Goal: Task Accomplishment & Management: Complete application form

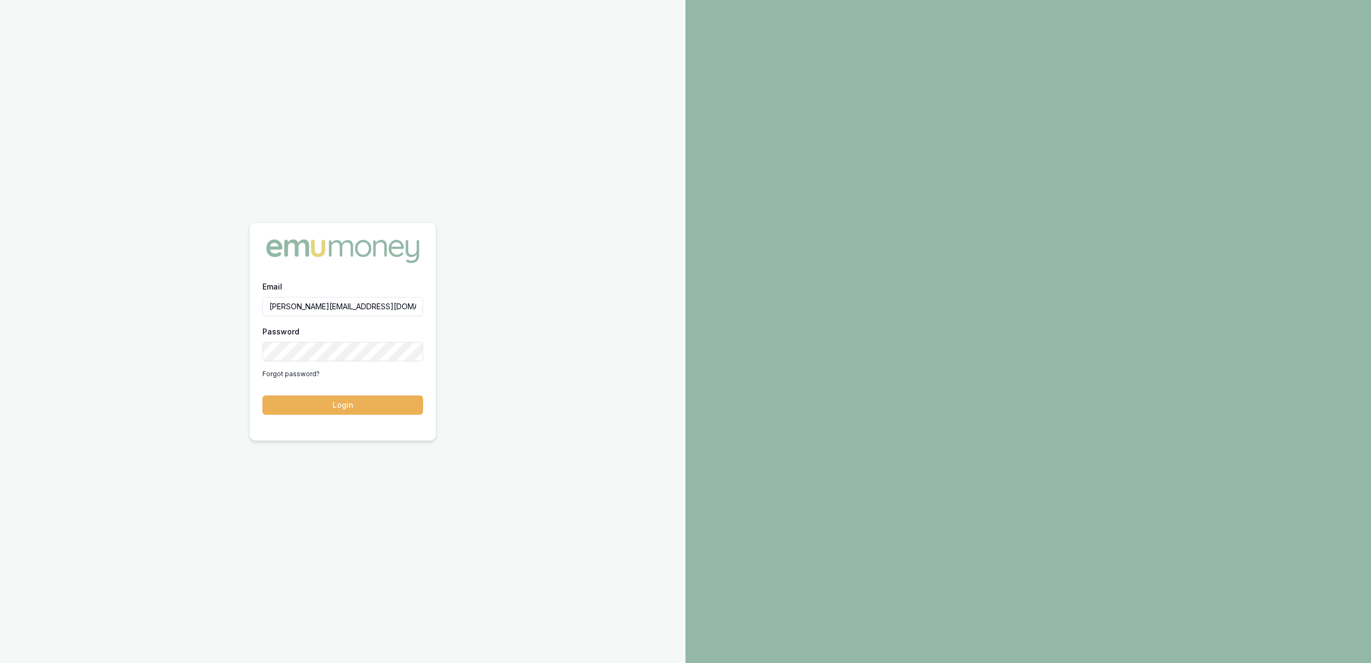
click at [606, 248] on div "Email jackson.fanfulla@emumoney.com.au Password Forgot password? Login" at bounding box center [342, 331] width 685 height 663
click at [361, 399] on button "Login" at bounding box center [342, 405] width 161 height 19
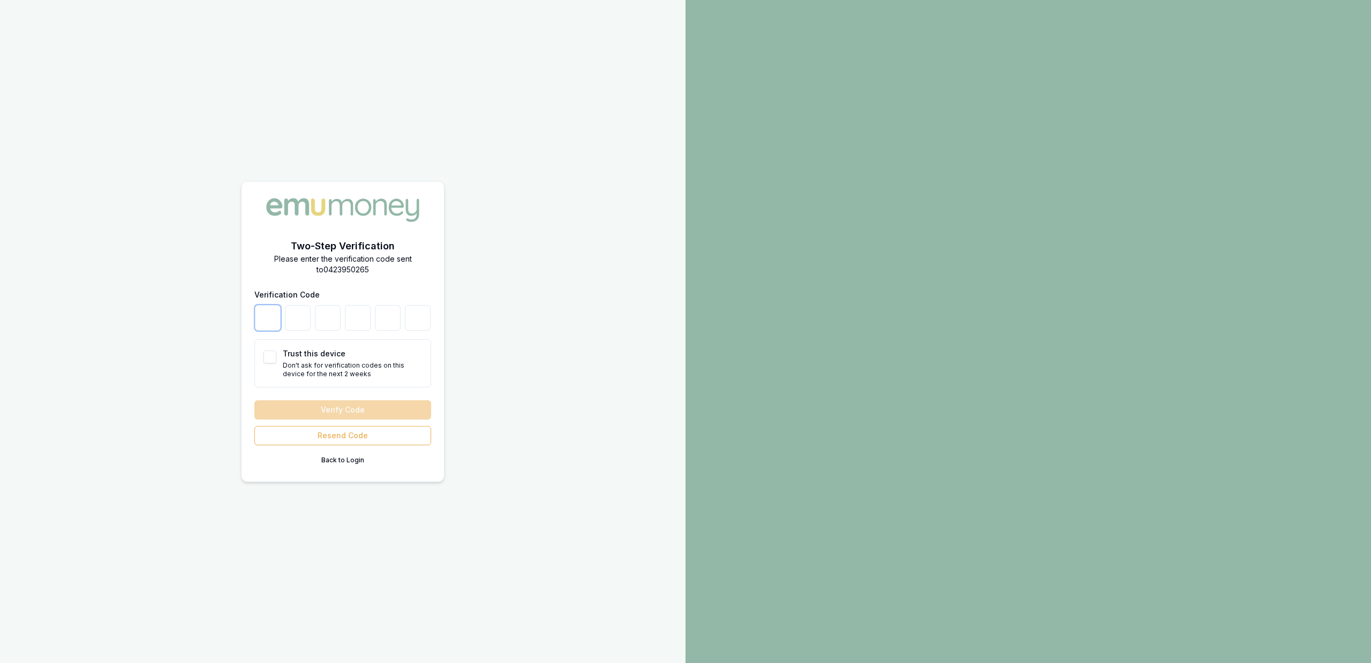
click at [267, 321] on input "number" at bounding box center [268, 318] width 26 height 26
type input "9"
type input "5"
type input "1"
type input "3"
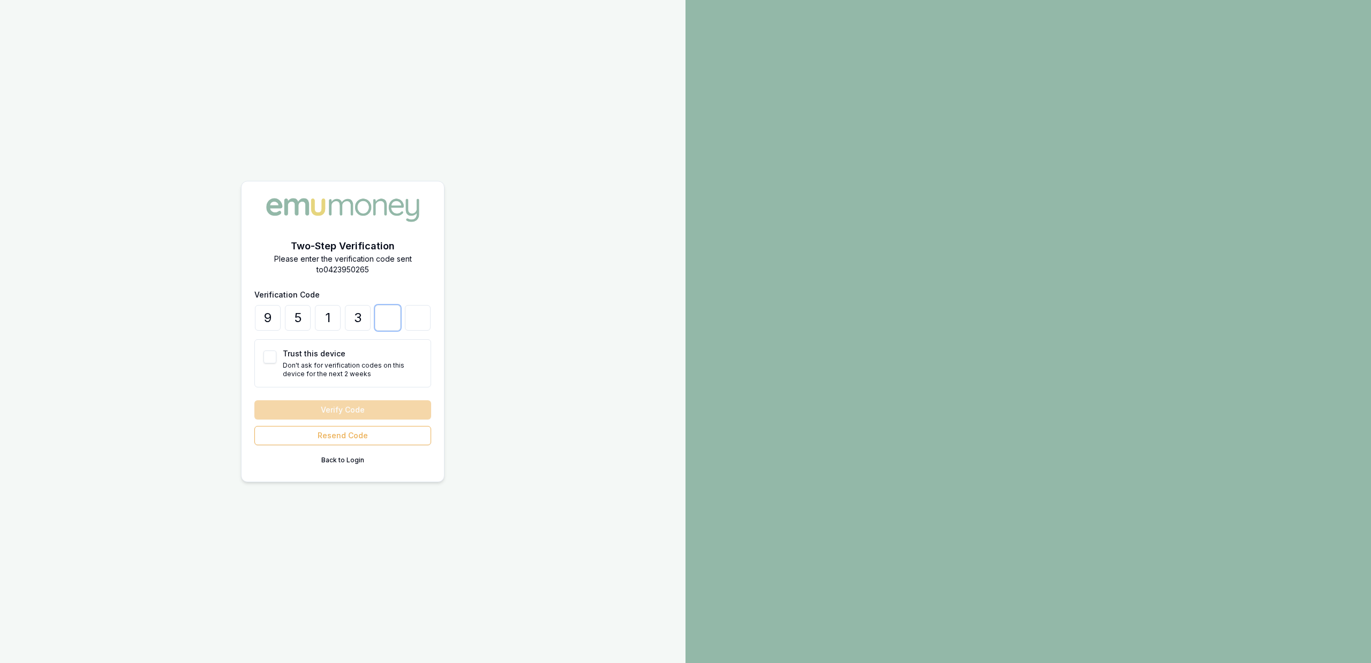
type input "5"
type input "1"
click at [266, 353] on button "Trust this device" at bounding box center [269, 357] width 13 height 13
checkbox input "true"
click at [292, 408] on button "Verify Code" at bounding box center [342, 410] width 177 height 19
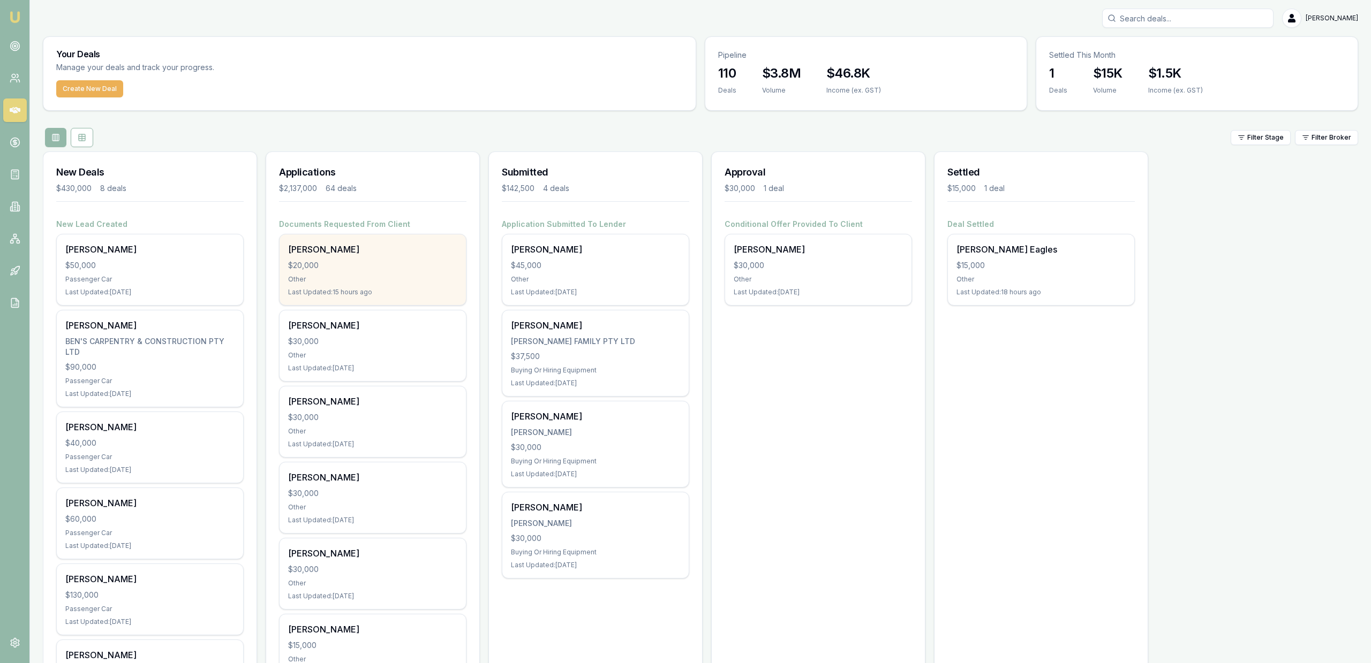
click at [419, 268] on div "$20,000" at bounding box center [372, 265] width 169 height 11
drag, startPoint x: 842, startPoint y: 482, endPoint x: 986, endPoint y: 153, distance: 359.4
click at [1121, 24] on input "Search deals" at bounding box center [1187, 18] width 171 height 19
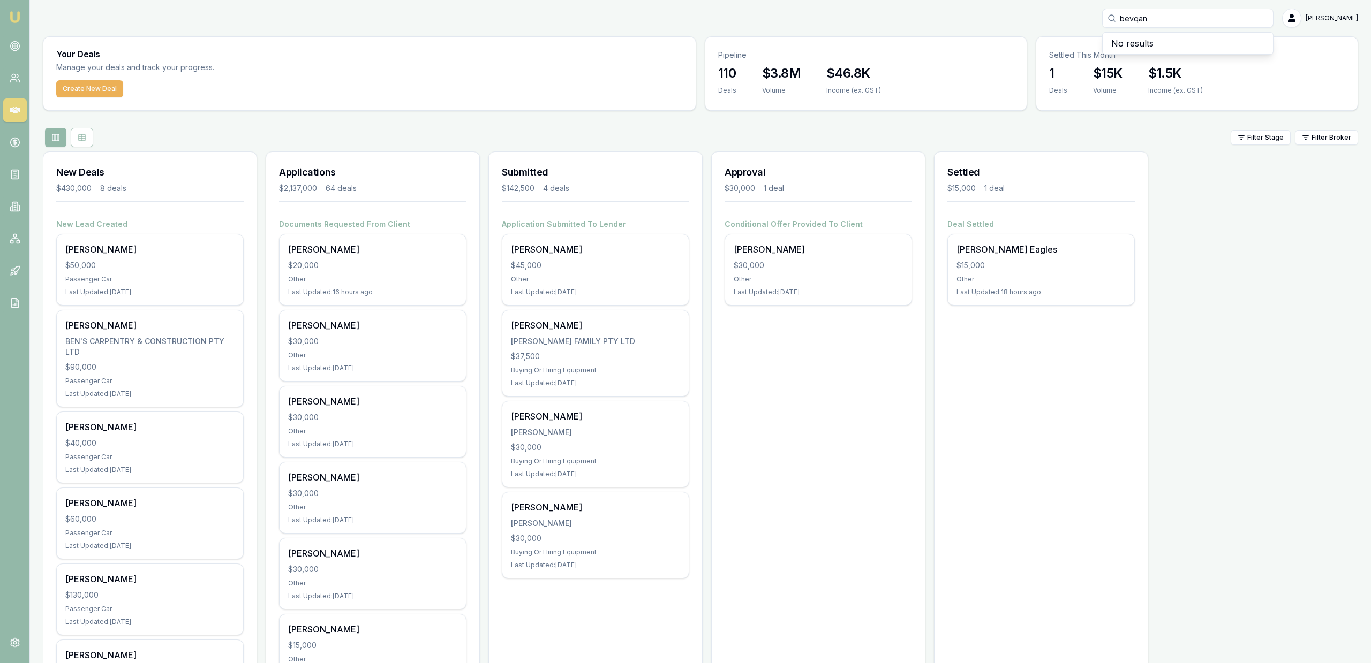
click at [1136, 23] on input "bevqan" at bounding box center [1187, 18] width 171 height 19
type input "bevan"
click at [1166, 54] on p "0499707513" at bounding box center [1188, 57] width 162 height 11
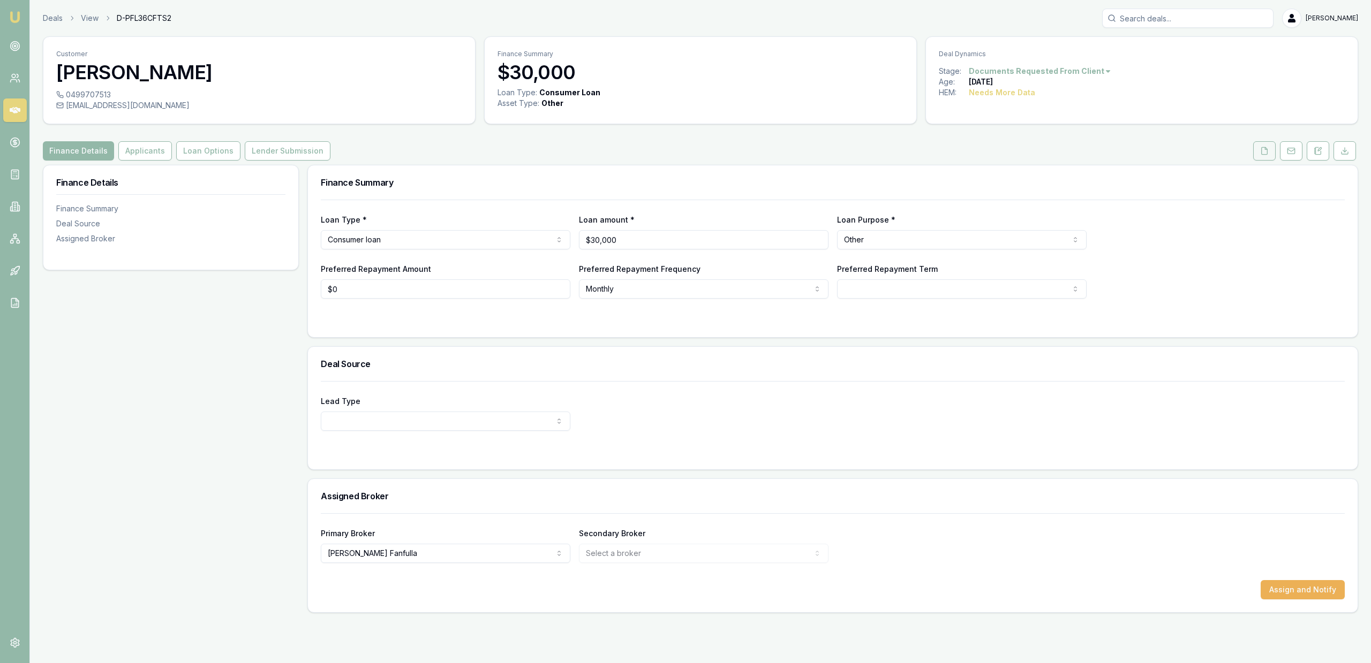
click at [1266, 148] on icon at bounding box center [1264, 151] width 9 height 9
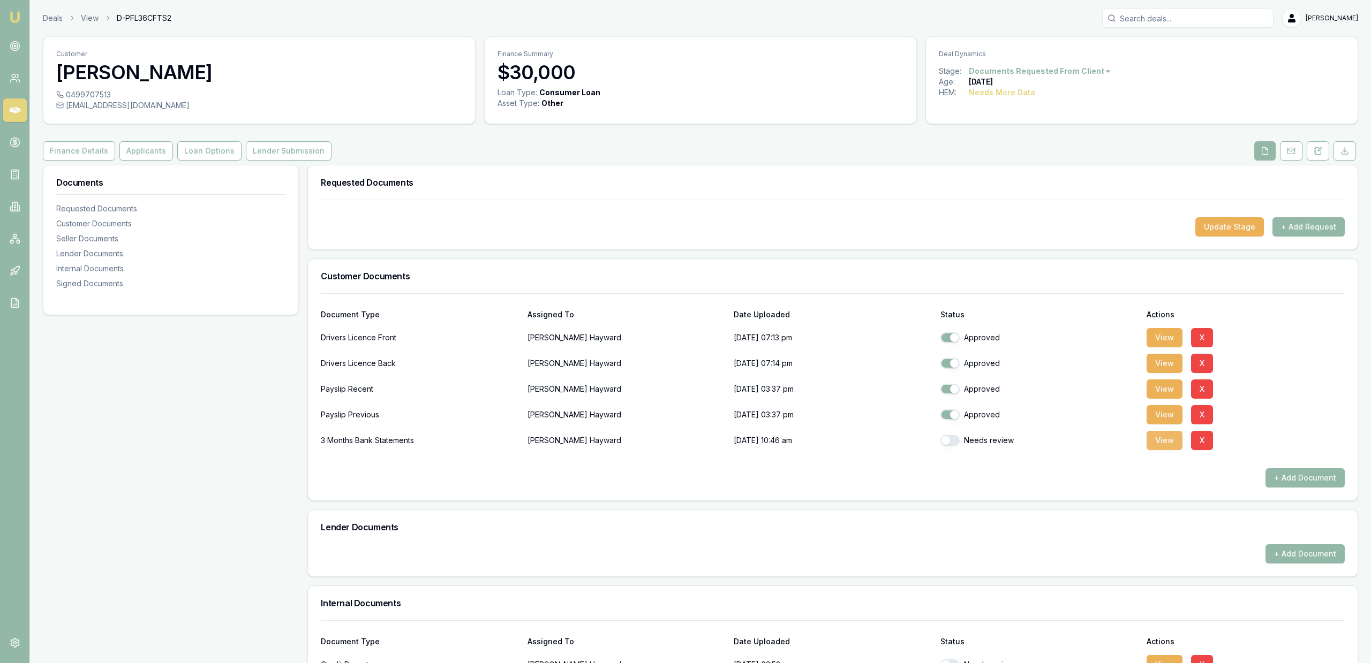
click at [1174, 449] on button "View" at bounding box center [1164, 440] width 36 height 19
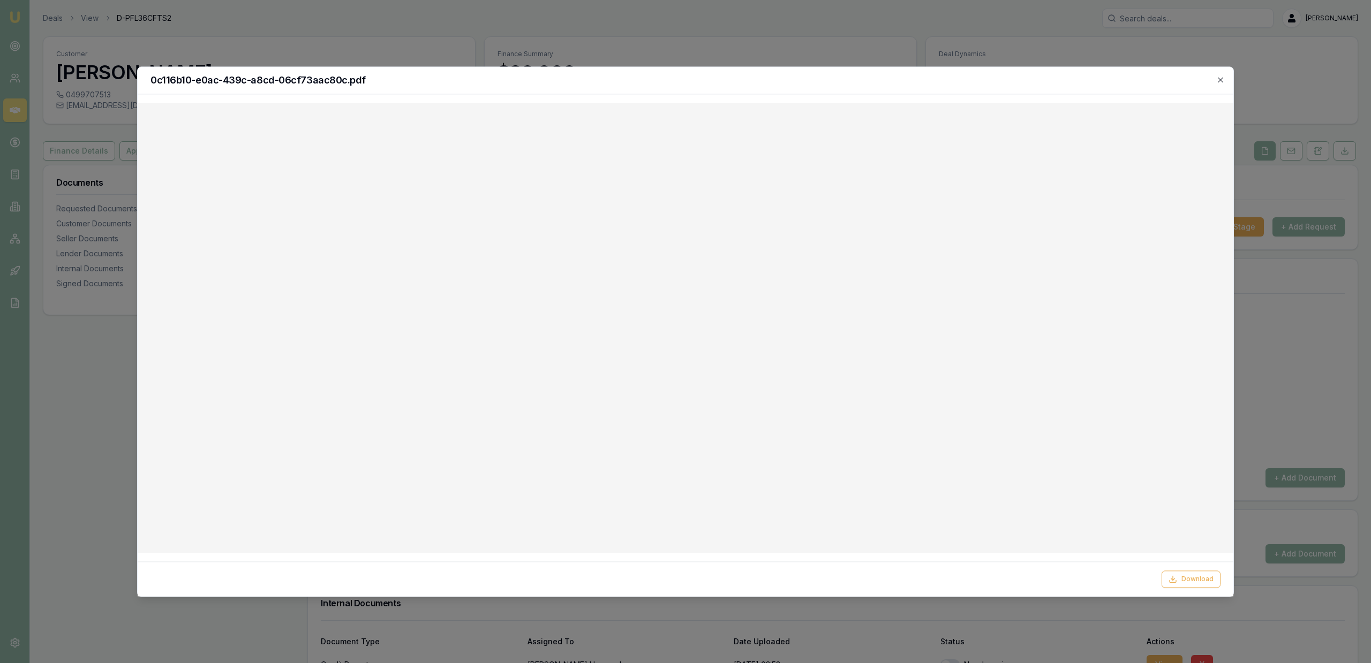
click at [233, 24] on div at bounding box center [685, 331] width 1371 height 663
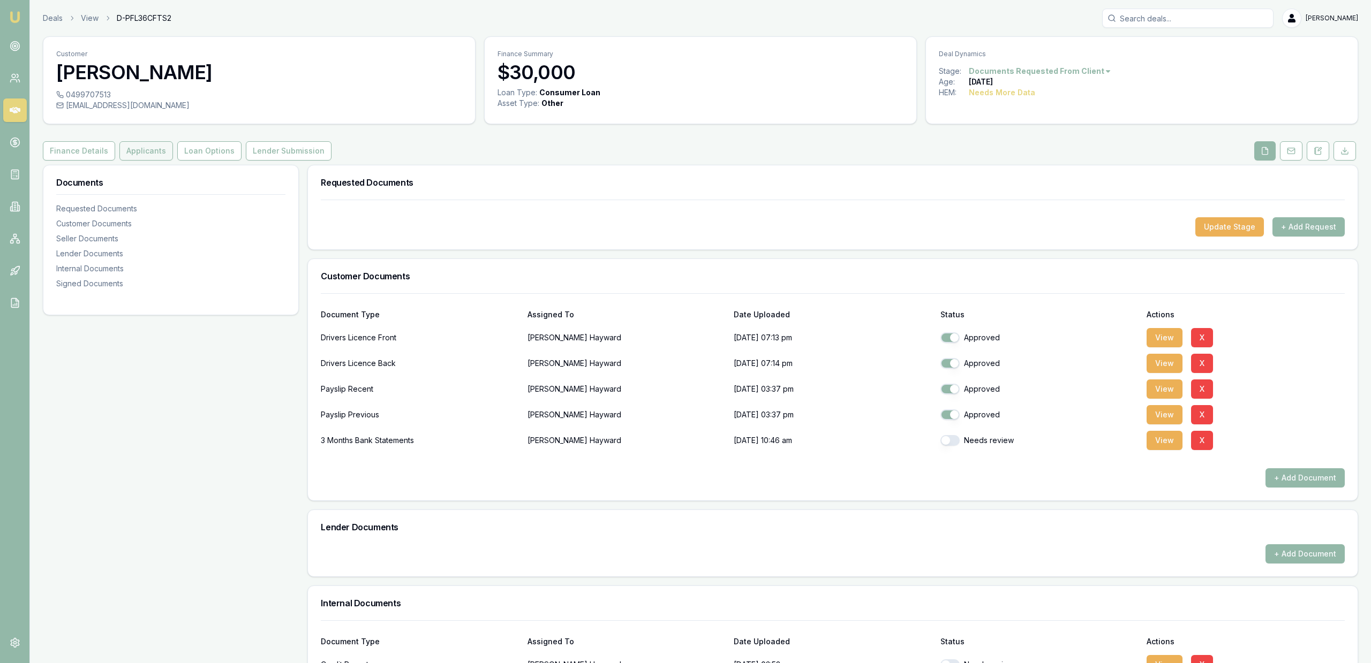
click at [160, 144] on button "Applicants" at bounding box center [146, 150] width 54 height 19
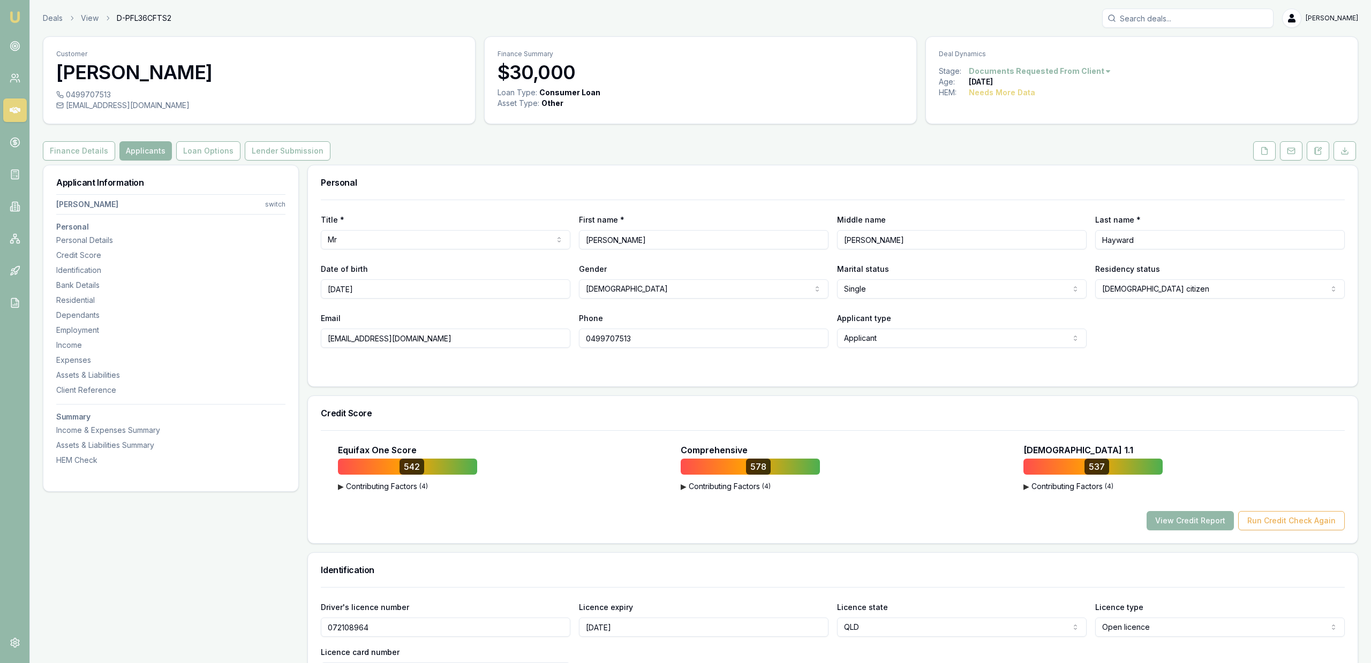
click at [1165, 507] on div "Equifax One Score 542 ▶ Contributing Factors ( 4 ) The Nature and Frequency of …" at bounding box center [833, 487] width 1024 height 87
click at [1169, 511] on div "Equifax One Score 542 ▶ Contributing Factors ( 4 ) The Nature and Frequency of …" at bounding box center [833, 487] width 1024 height 87
click at [1175, 515] on button "View Credit Report" at bounding box center [1189, 520] width 87 height 19
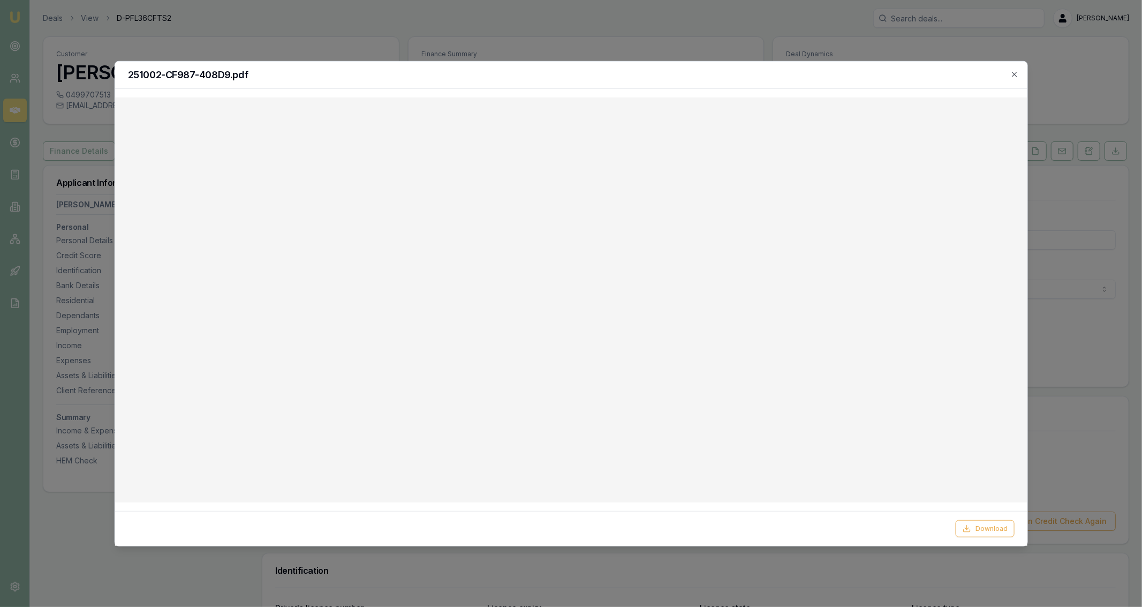
click at [639, 81] on div "251002-CF987-408D9.pdf" at bounding box center [571, 74] width 912 height 27
click at [637, 59] on div at bounding box center [571, 303] width 1142 height 607
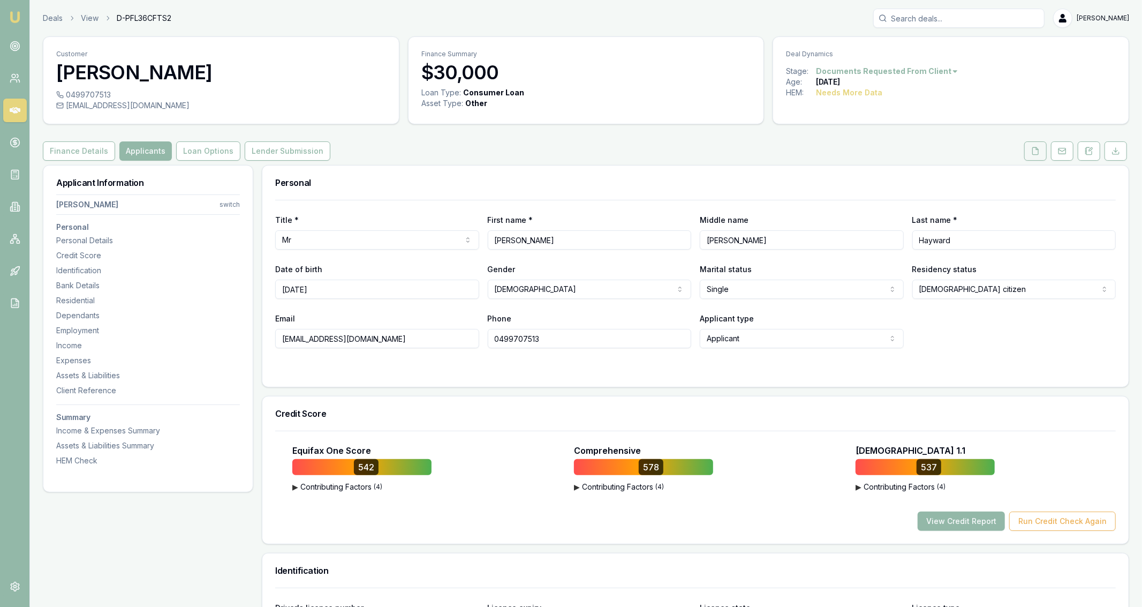
click at [1035, 149] on icon at bounding box center [1035, 151] width 9 height 9
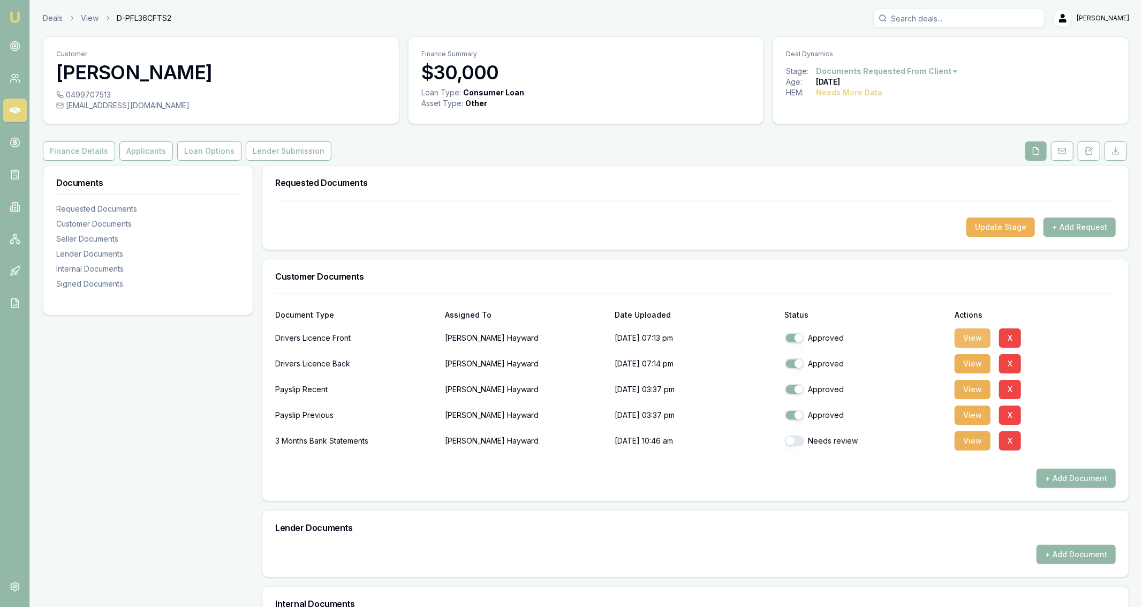
click at [981, 335] on button "View" at bounding box center [973, 337] width 36 height 19
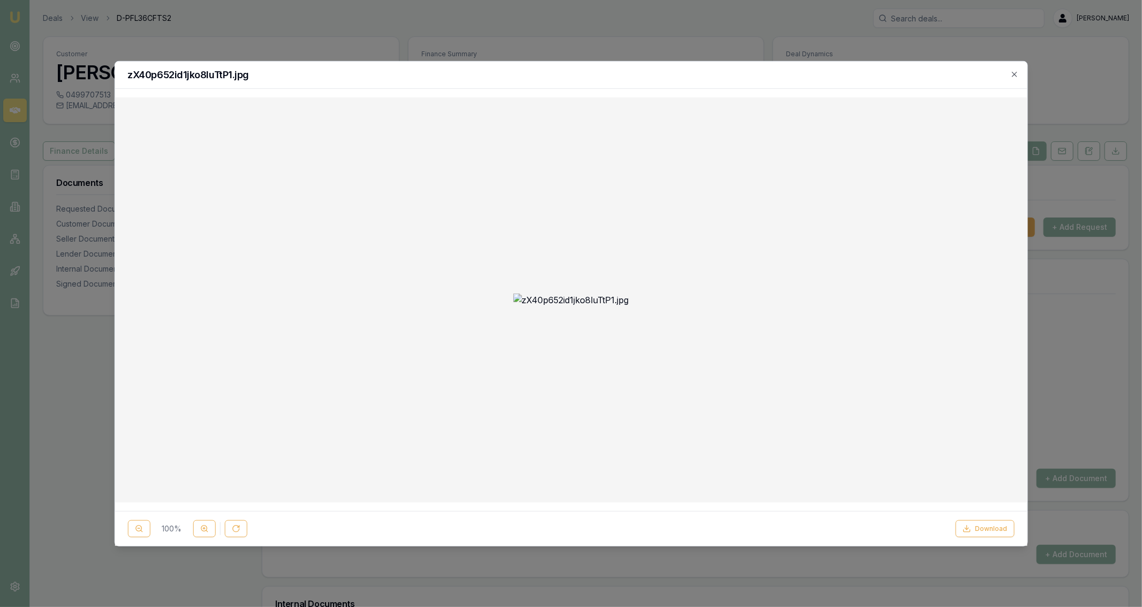
click at [303, 17] on div at bounding box center [571, 303] width 1142 height 607
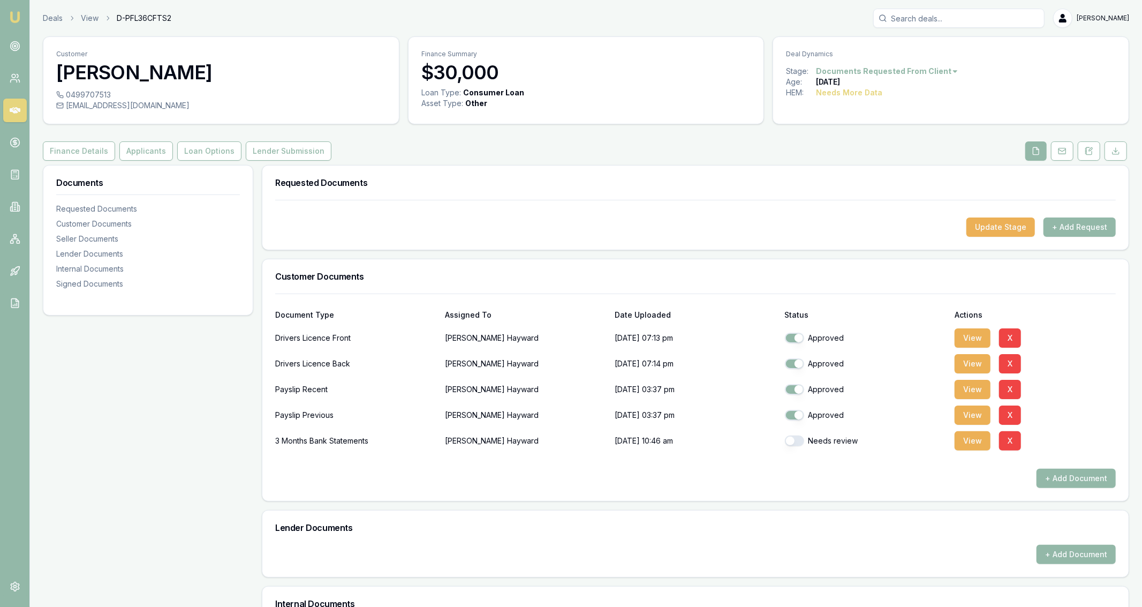
click at [147, 98] on div "0499707513" at bounding box center [221, 94] width 330 height 11
click at [147, 101] on div "bbevan40@hotmail.com" at bounding box center [221, 105] width 330 height 11
copy icon
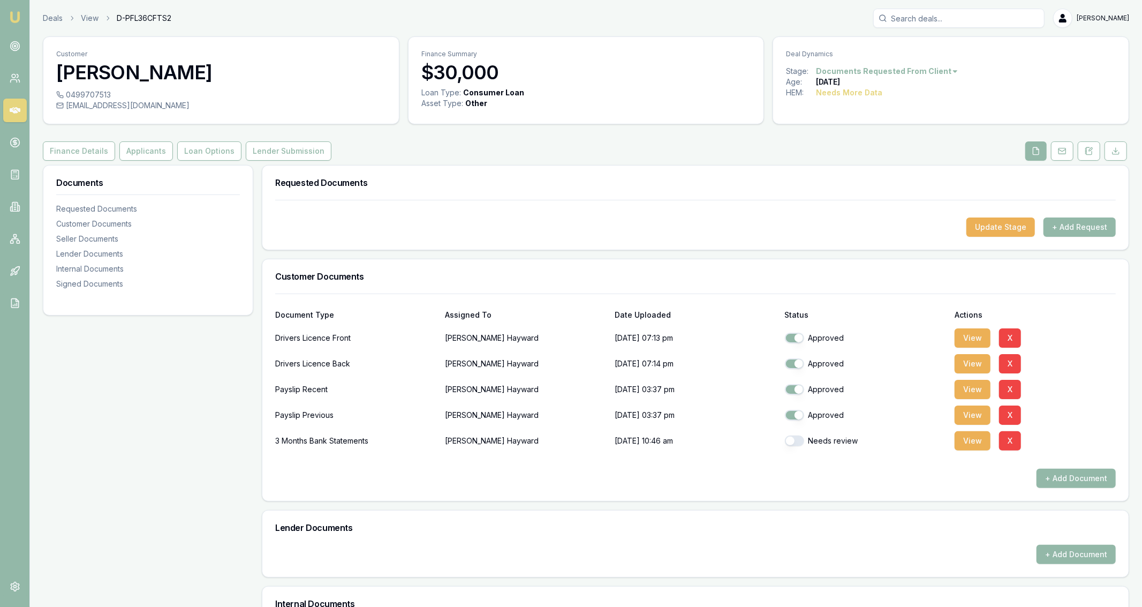
click at [87, 85] on div "Customer Bevan Hayward" at bounding box center [221, 63] width 356 height 52
click at [87, 88] on div "Customer Bevan Hayward" at bounding box center [221, 63] width 356 height 52
click at [87, 90] on div "0499707513" at bounding box center [221, 94] width 330 height 11
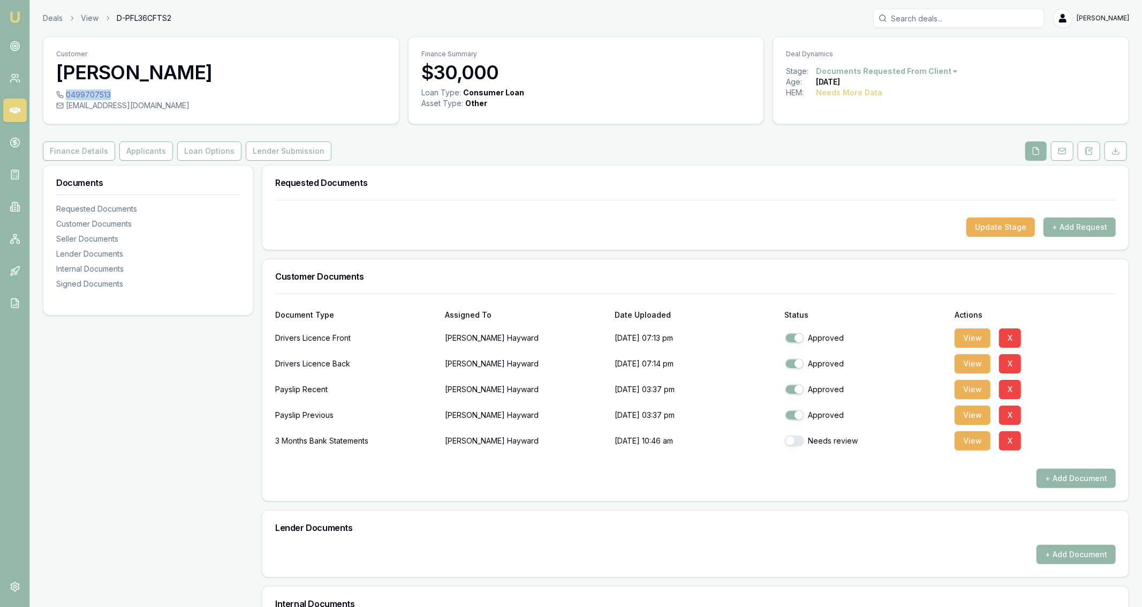
click at [87, 90] on div "0499707513" at bounding box center [221, 94] width 330 height 11
copy icon
click at [976, 339] on button "View" at bounding box center [973, 337] width 36 height 19
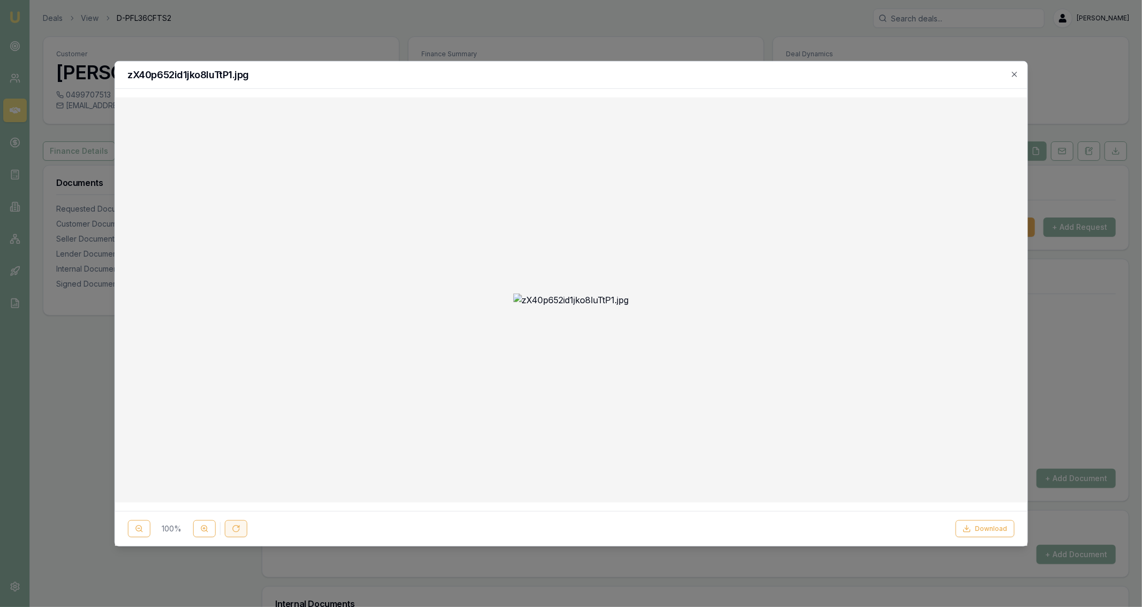
click at [233, 530] on icon at bounding box center [235, 528] width 6 height 6
click at [232, 530] on icon at bounding box center [235, 528] width 9 height 9
click at [231, 530] on button at bounding box center [235, 528] width 22 height 17
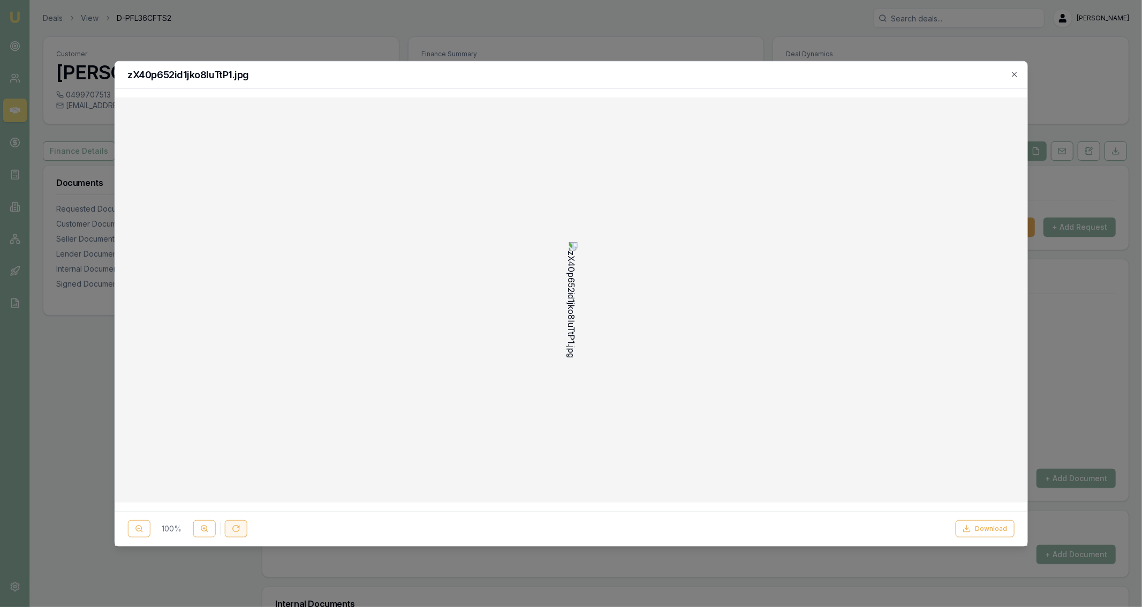
click at [231, 530] on button at bounding box center [235, 528] width 22 height 17
click at [206, 530] on icon at bounding box center [204, 528] width 9 height 9
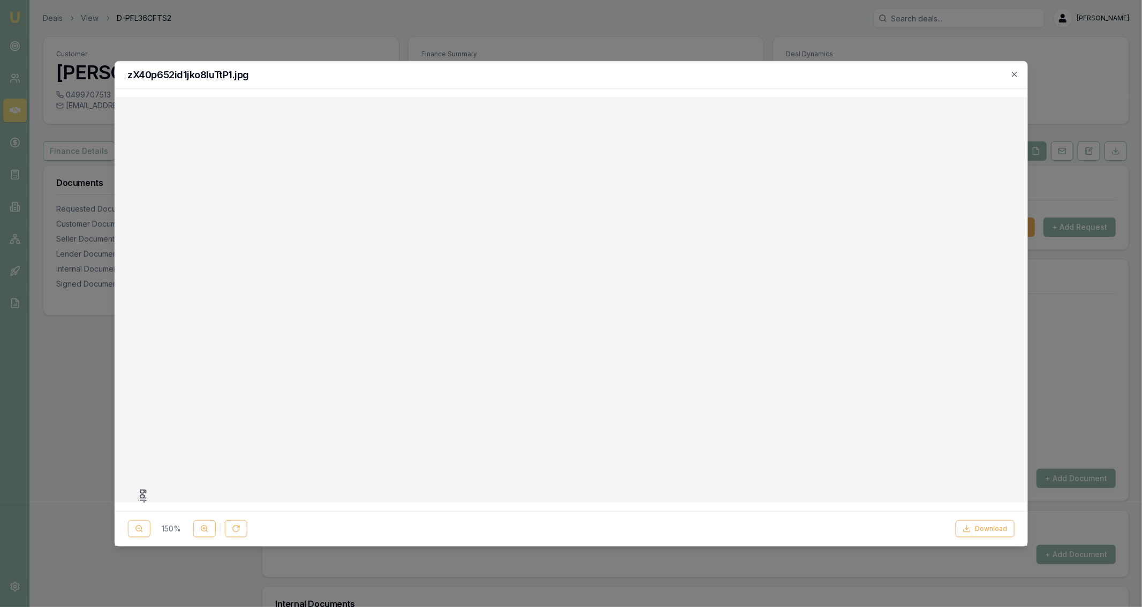
click at [652, 29] on div at bounding box center [571, 303] width 1142 height 607
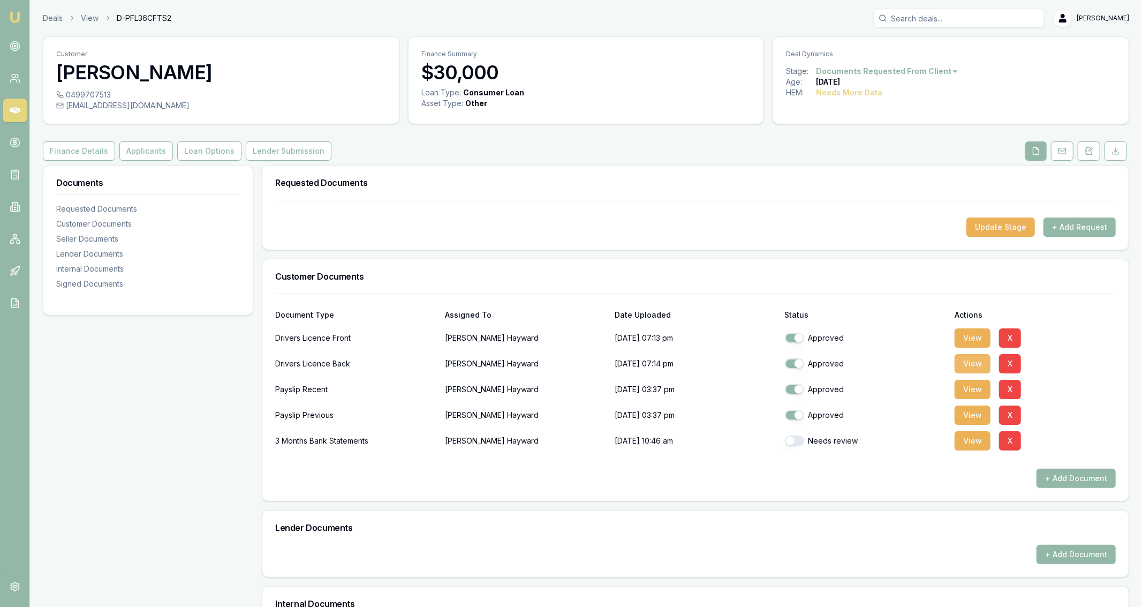
click at [975, 360] on button "View" at bounding box center [973, 363] width 36 height 19
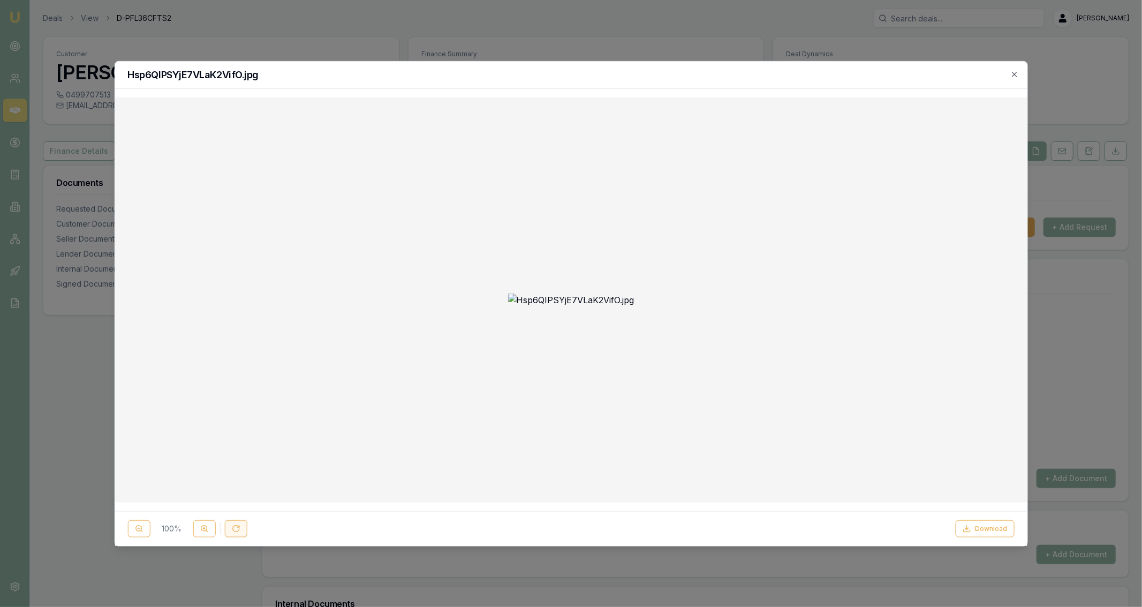
click at [234, 529] on icon at bounding box center [235, 528] width 9 height 9
click at [234, 528] on icon at bounding box center [235, 528] width 9 height 9
click at [472, 51] on div at bounding box center [571, 303] width 1142 height 607
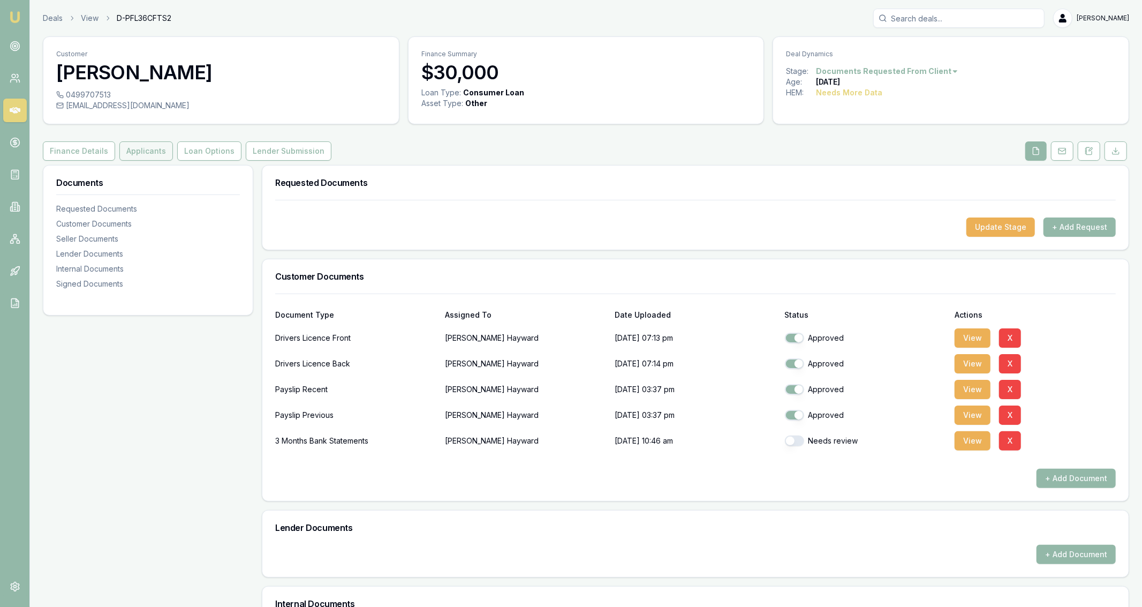
click at [135, 145] on button "Applicants" at bounding box center [146, 150] width 54 height 19
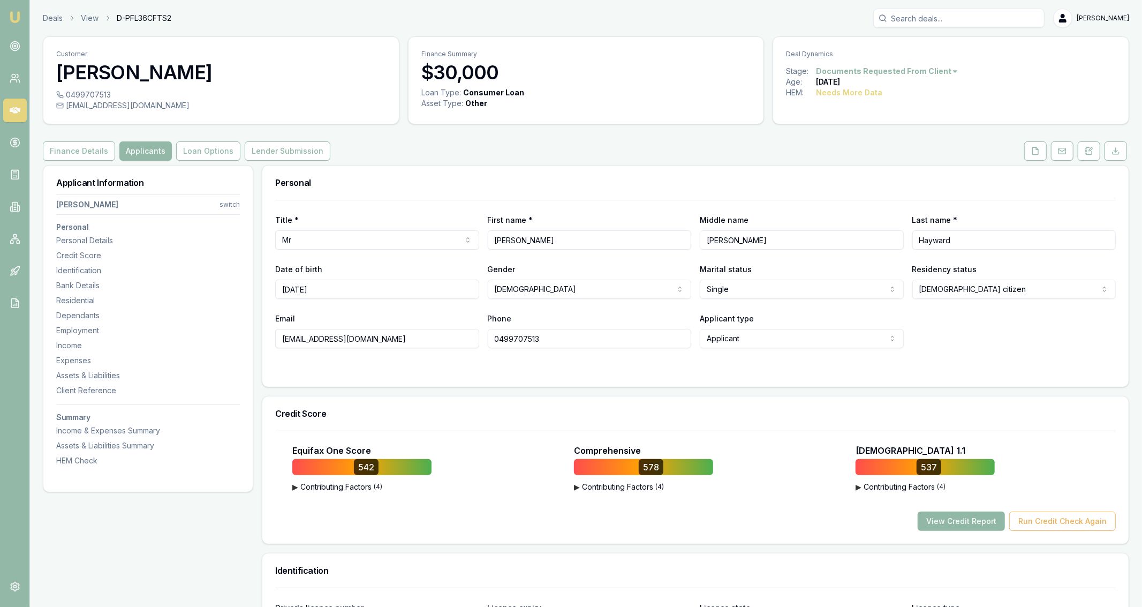
click at [972, 526] on button "View Credit Report" at bounding box center [961, 520] width 87 height 19
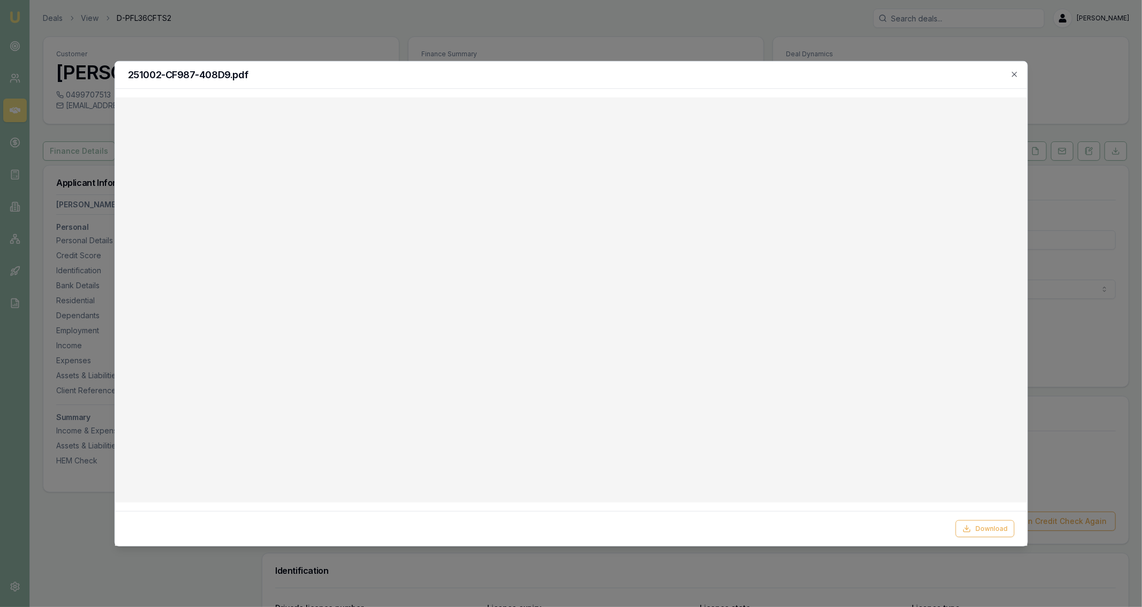
click at [613, 43] on div at bounding box center [571, 303] width 1142 height 607
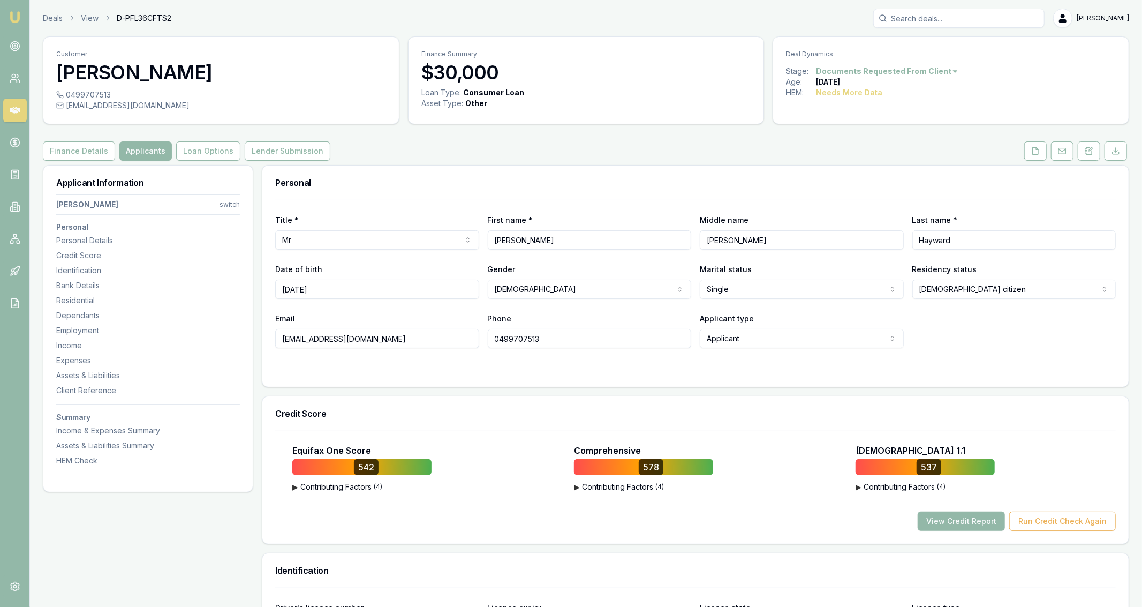
drag, startPoint x: 1022, startPoint y: 150, endPoint x: 1024, endPoint y: 156, distance: 6.8
click at [1022, 151] on div "Finance Details Applicants Loan Options Lender Submission" at bounding box center [586, 150] width 1086 height 19
click at [1028, 156] on button at bounding box center [1035, 150] width 22 height 19
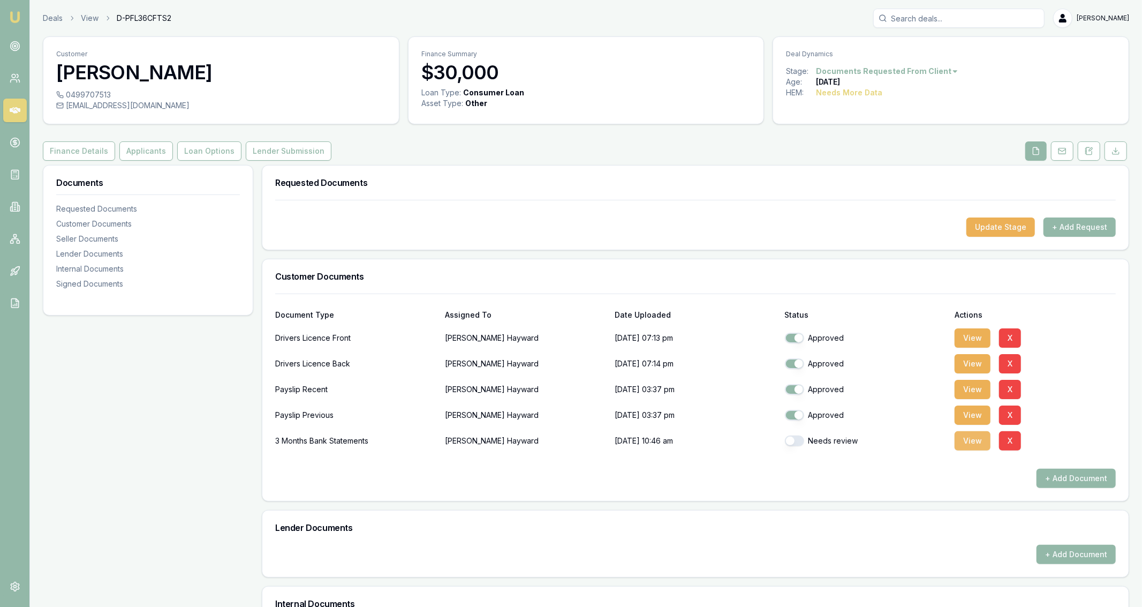
click at [976, 434] on button "View" at bounding box center [973, 440] width 36 height 19
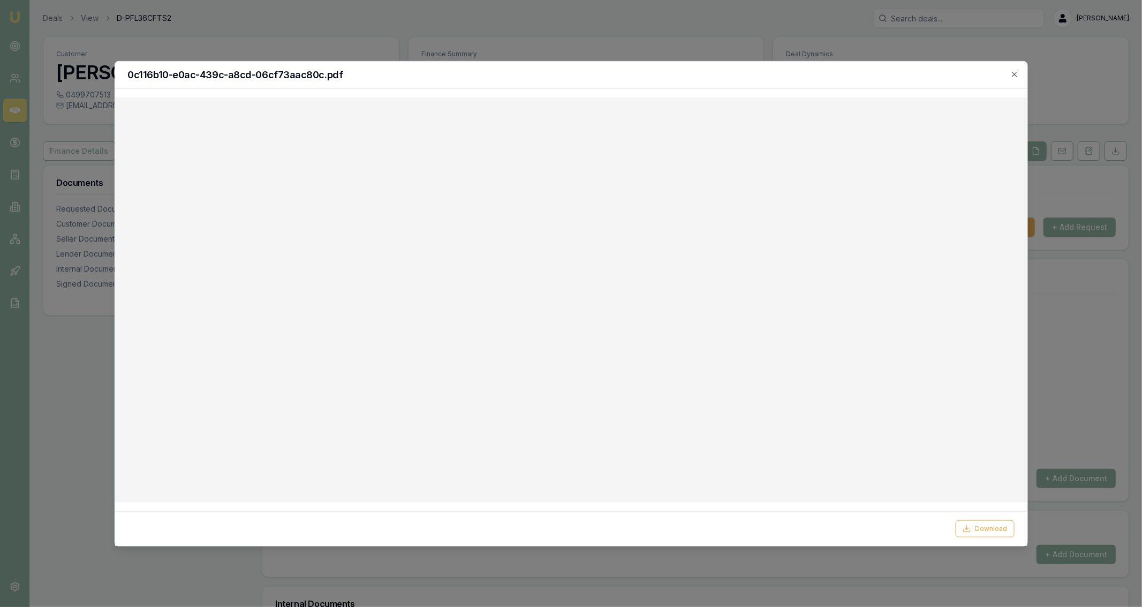
click at [725, 60] on div at bounding box center [571, 303] width 1142 height 607
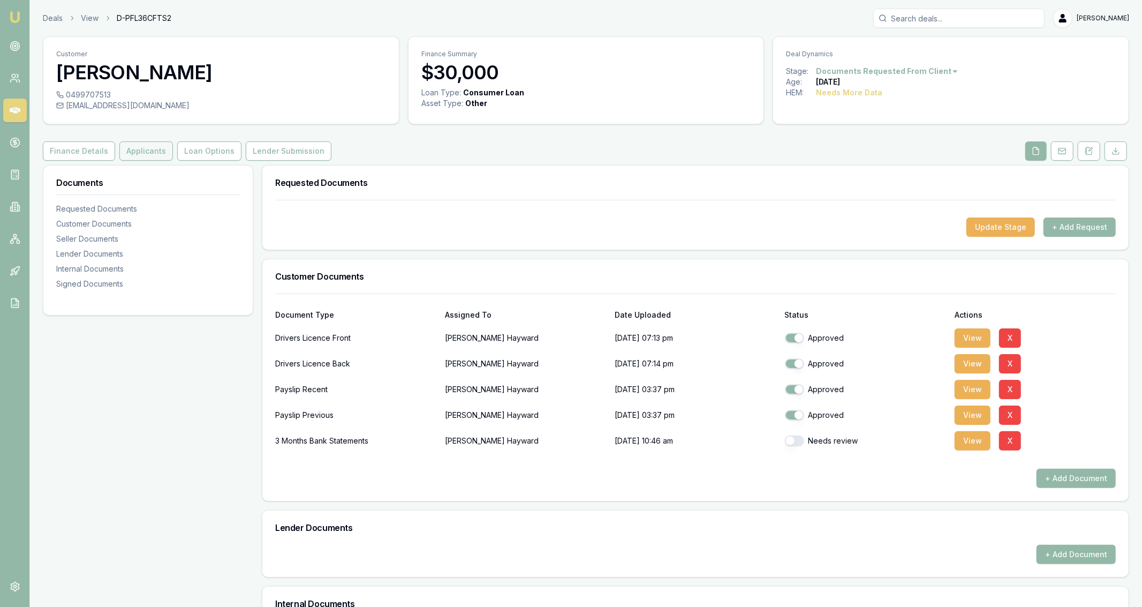
click at [162, 146] on button "Applicants" at bounding box center [146, 150] width 54 height 19
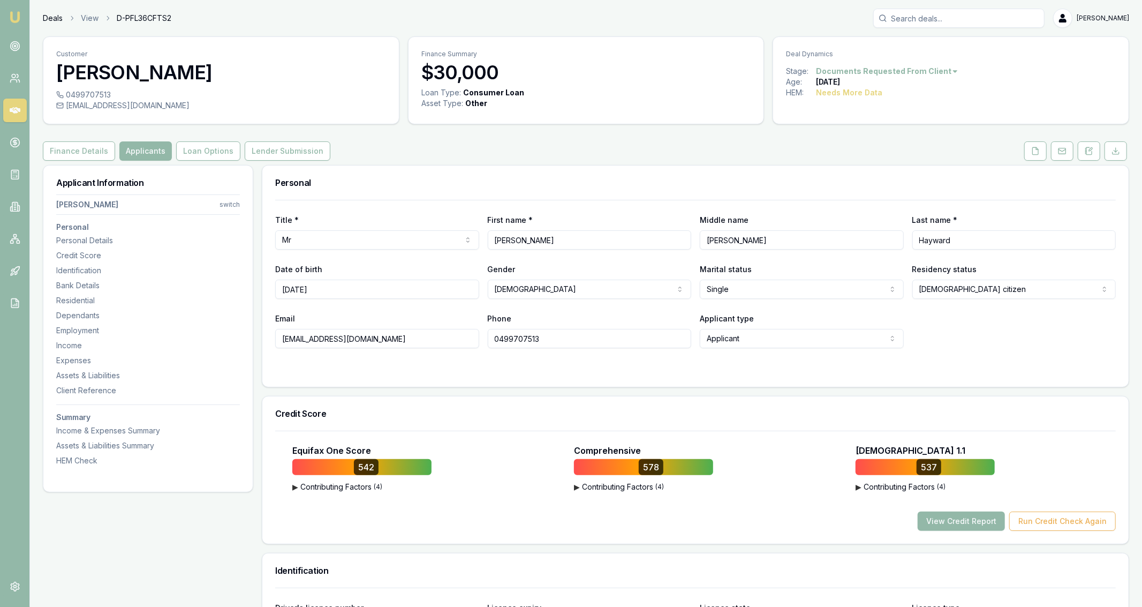
click at [57, 15] on link "Deals" at bounding box center [53, 18] width 20 height 11
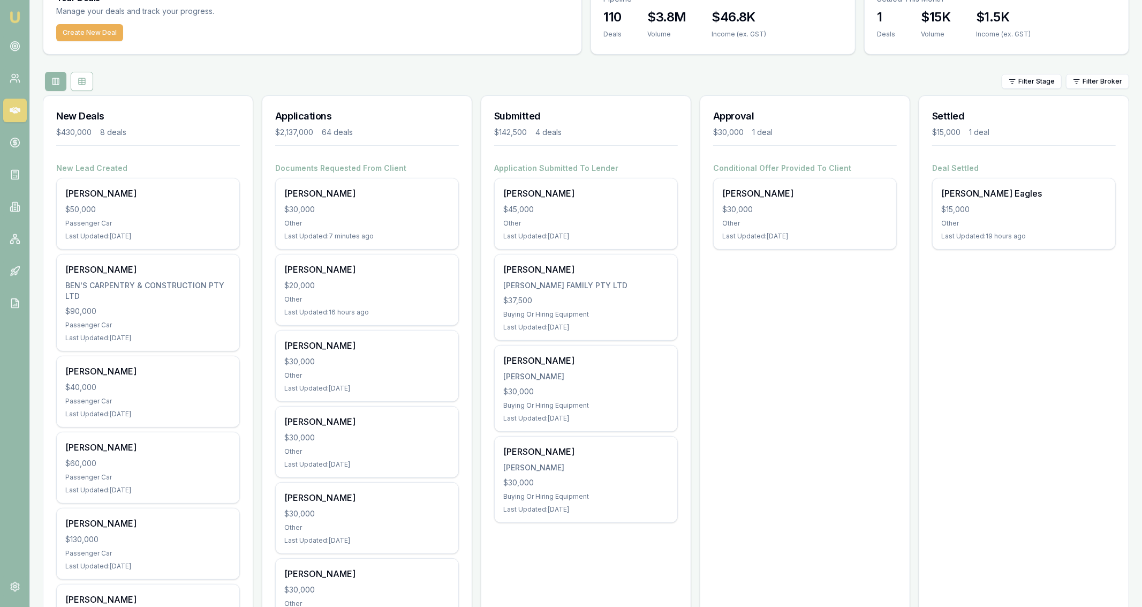
scroll to position [112, 0]
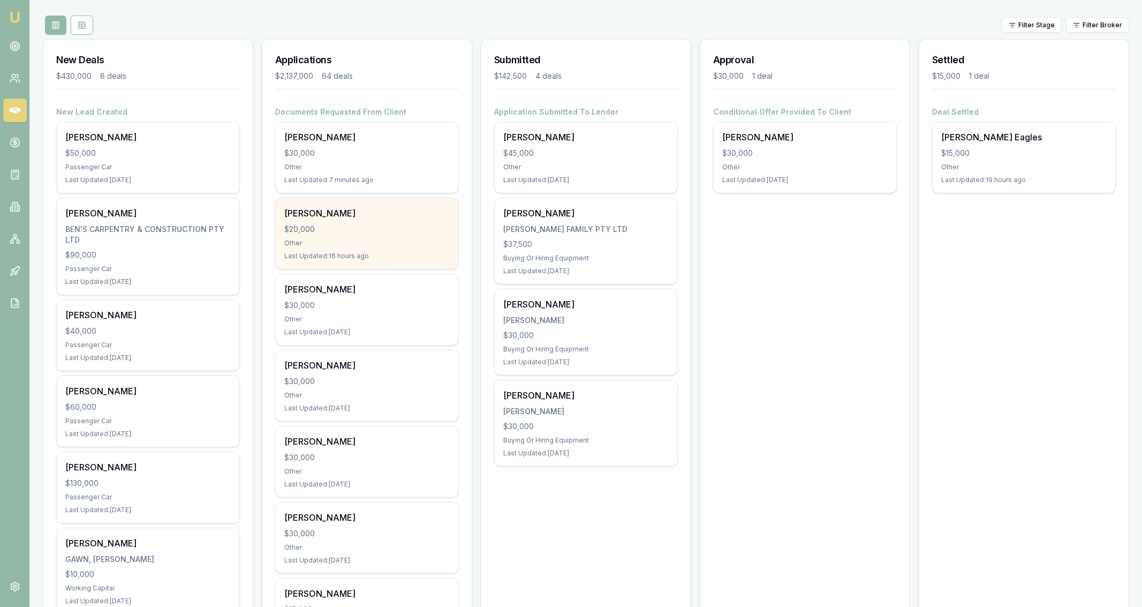
click at [381, 215] on div "Vivien Radke" at bounding box center [366, 213] width 165 height 13
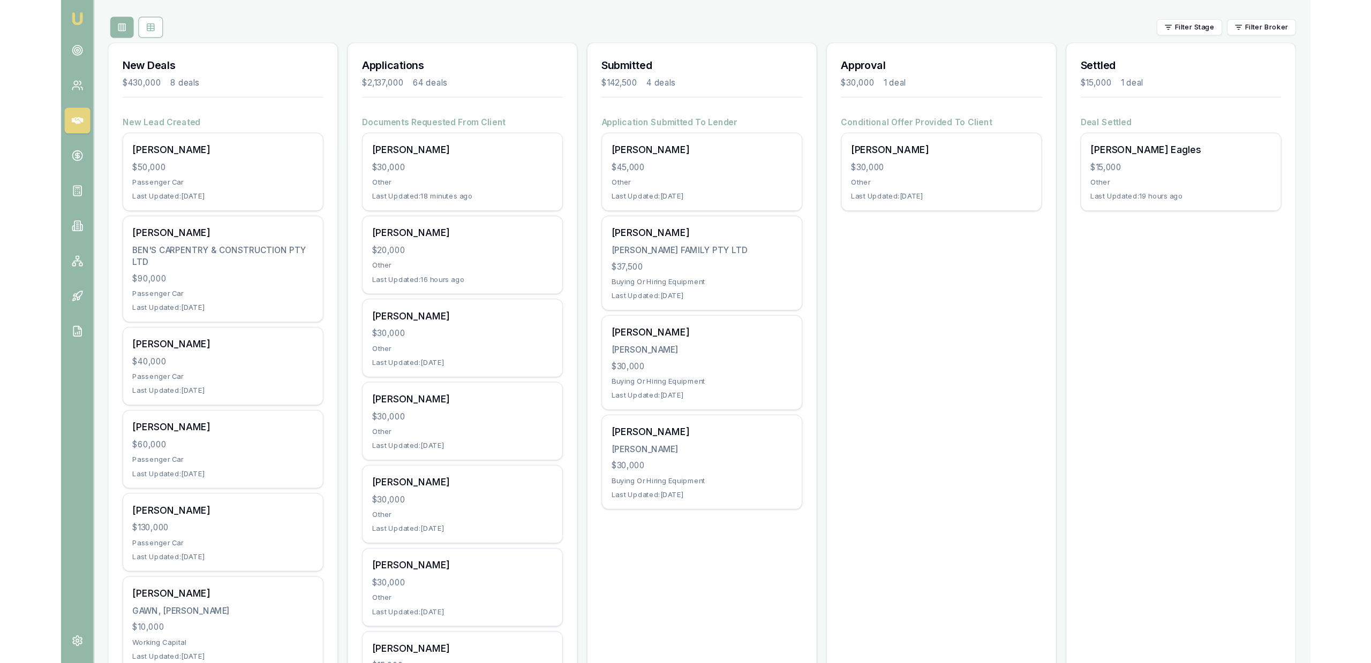
scroll to position [0, 0]
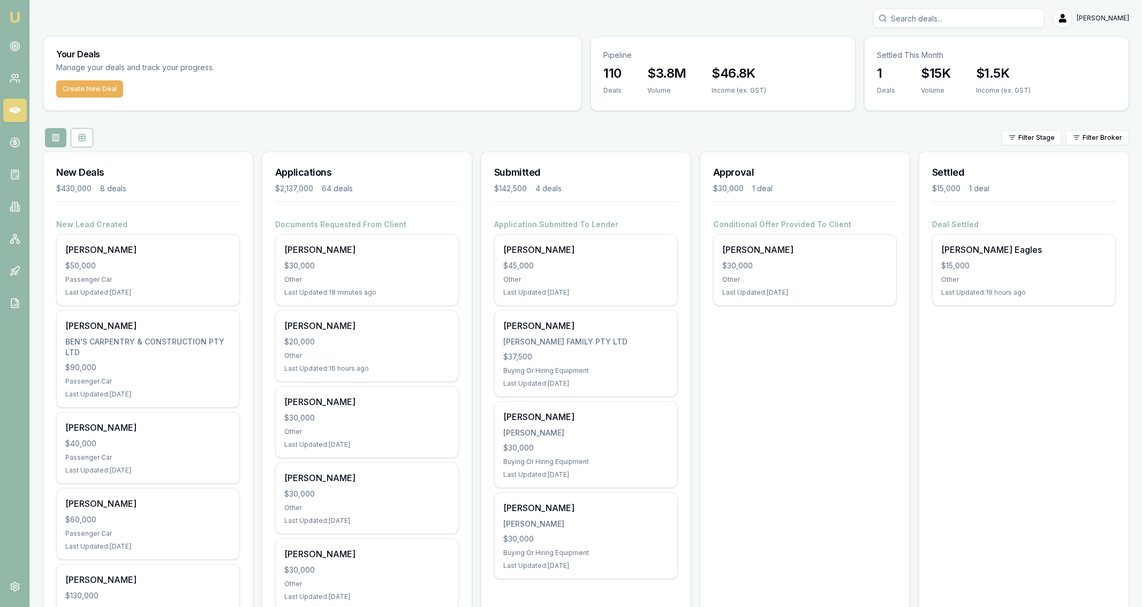
click at [125, 93] on div "Create New Deal" at bounding box center [312, 95] width 538 height 30
click at [108, 93] on button "Create New Deal" at bounding box center [89, 88] width 67 height 17
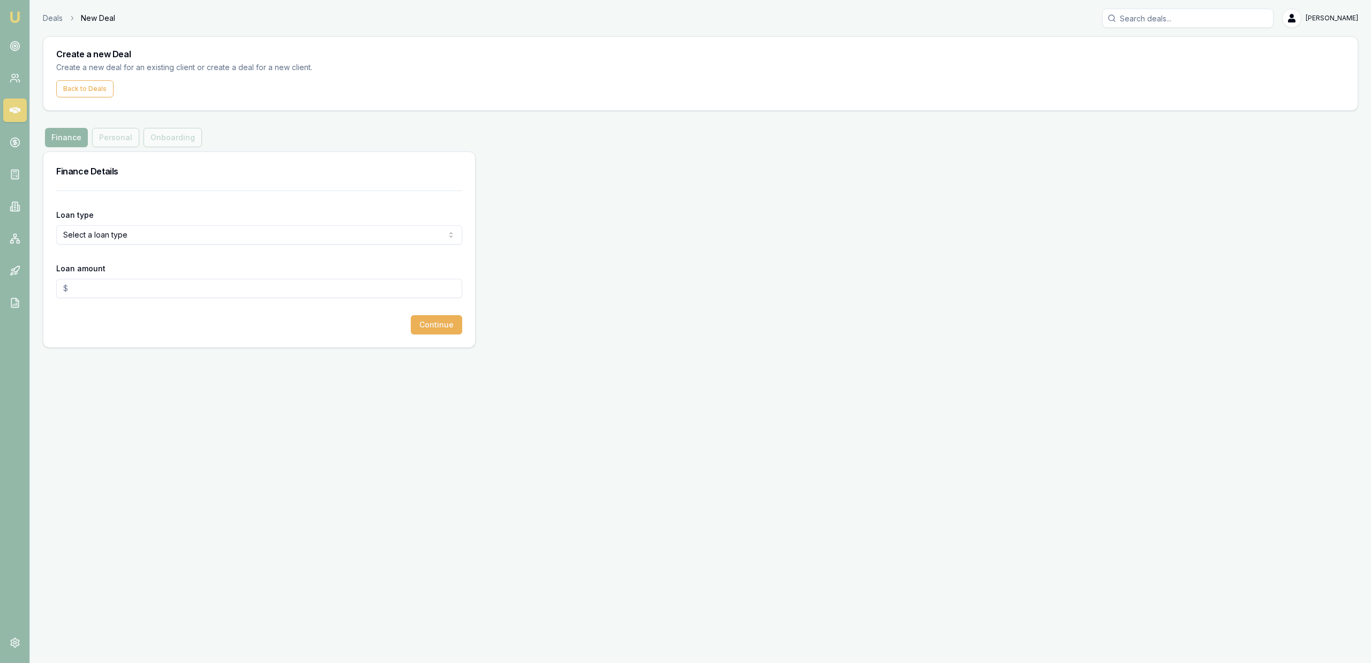
click at [109, 231] on html "Emu Broker Deals New Deal Jackson Fanfulla Toggle Menu Create a new Deal Create…" at bounding box center [685, 331] width 1371 height 663
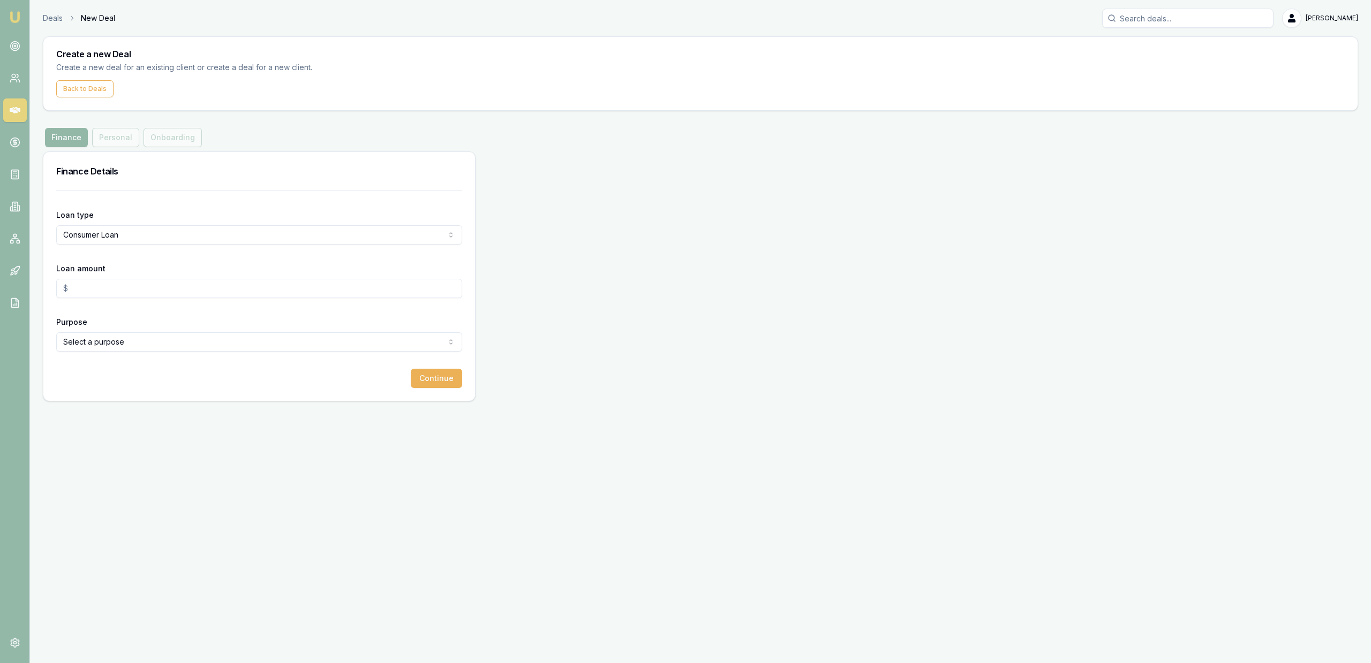
click at [129, 285] on input "Loan amount" at bounding box center [259, 288] width 406 height 19
type input "$2,000.00"
type input "$20,000.00"
select select "OTHER"
click at [439, 380] on button "Continue" at bounding box center [436, 378] width 51 height 19
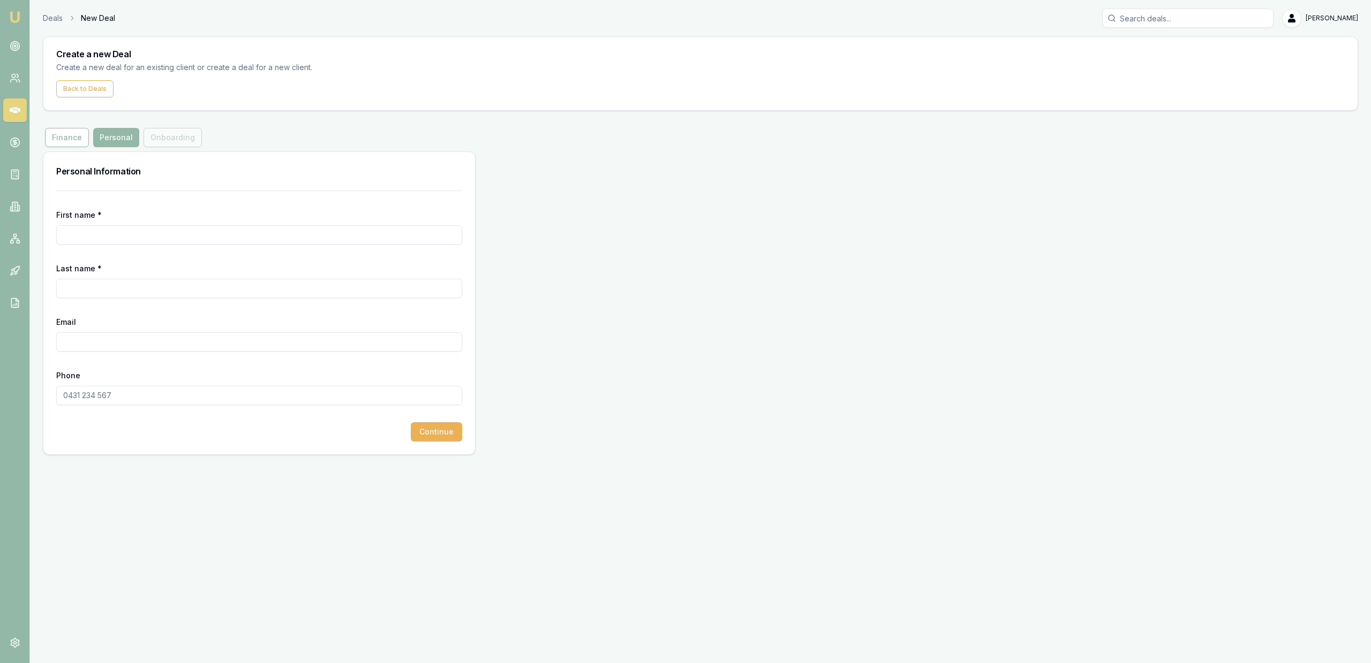
drag, startPoint x: 149, startPoint y: 252, endPoint x: 148, endPoint y: 245, distance: 7.6
click at [149, 250] on form "First name * Last name * Email Phone Continue" at bounding box center [259, 316] width 406 height 251
drag, startPoint x: 148, startPoint y: 235, endPoint x: 141, endPoint y: 257, distance: 22.9
click at [148, 235] on input "First name *" at bounding box center [259, 234] width 406 height 19
click at [87, 223] on div "First name * Deser" at bounding box center [259, 226] width 406 height 36
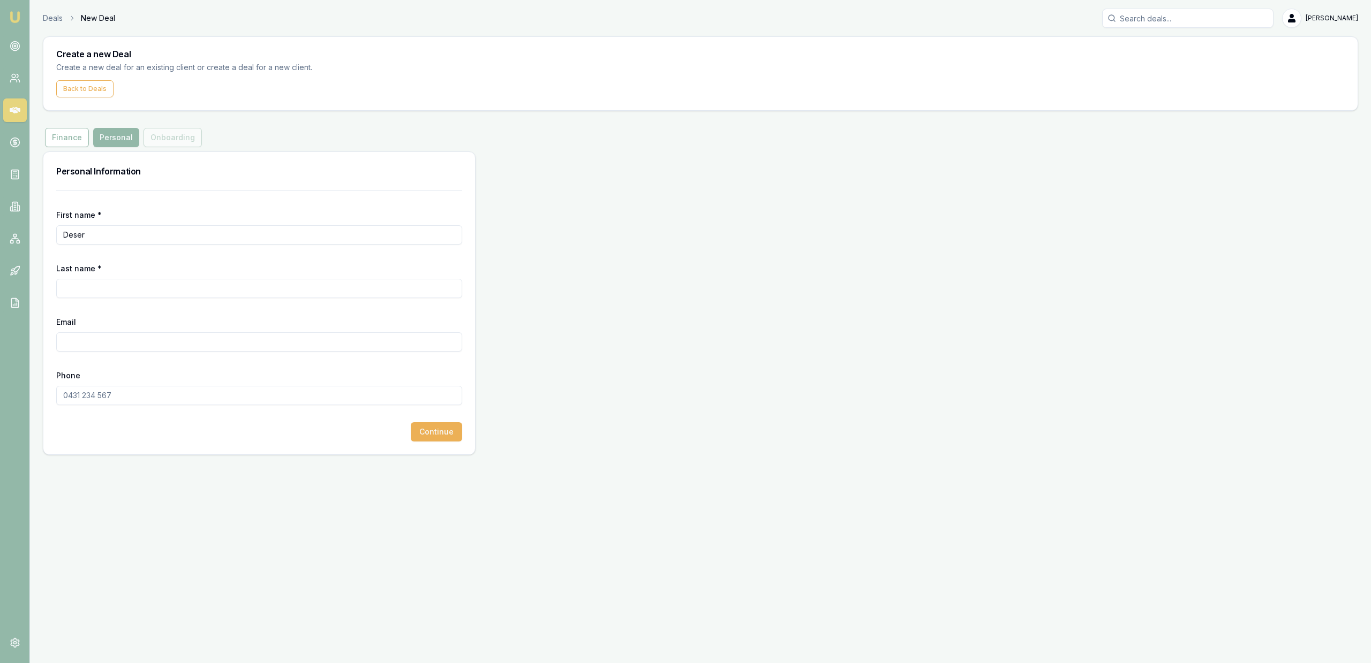
click at [87, 239] on input "Deser" at bounding box center [259, 234] width 406 height 19
click at [87, 238] on input "Deser" at bounding box center [259, 234] width 406 height 19
type input "Desire"
click at [116, 276] on div "Last name *" at bounding box center [259, 280] width 406 height 36
click at [116, 277] on div "Last name *" at bounding box center [259, 280] width 406 height 36
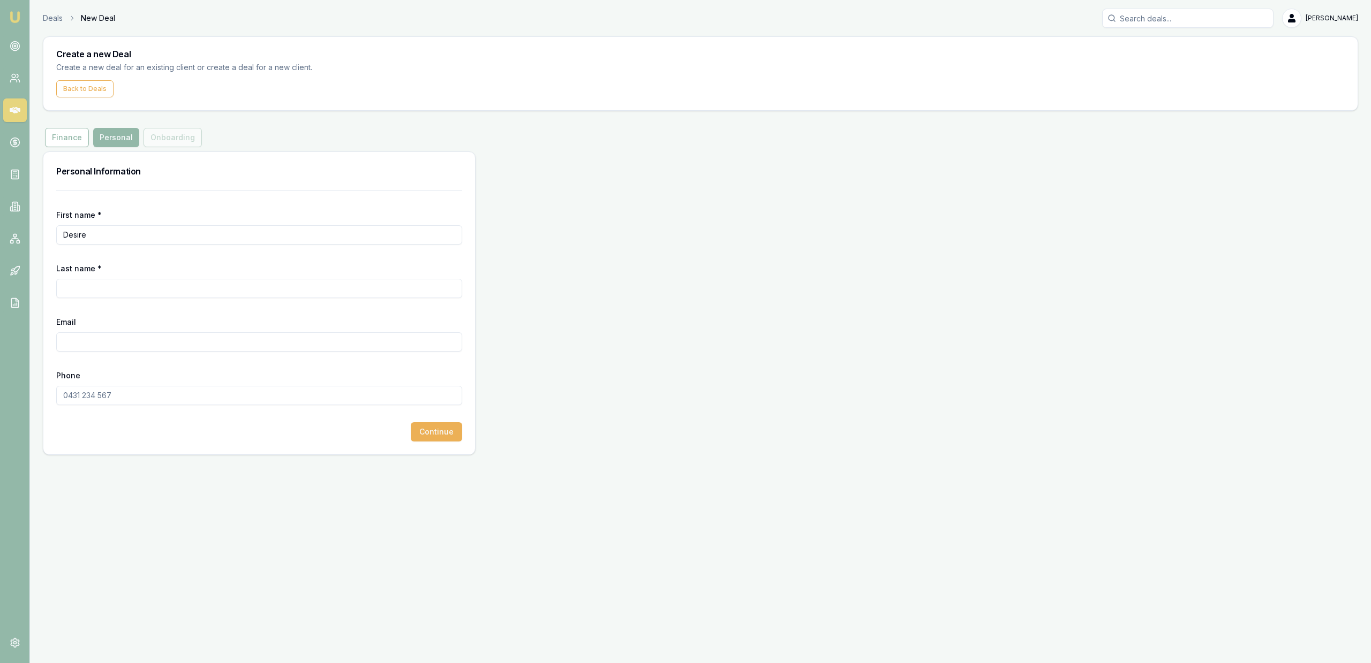
click at [138, 306] on form "First name * Desire Last name * Email Phone Continue" at bounding box center [259, 316] width 406 height 251
click at [127, 285] on input "Last name *" at bounding box center [259, 288] width 406 height 19
type input "Moriniere"
type input "desmoriniere@yahoo.com.au"
type input "0433 347 081"
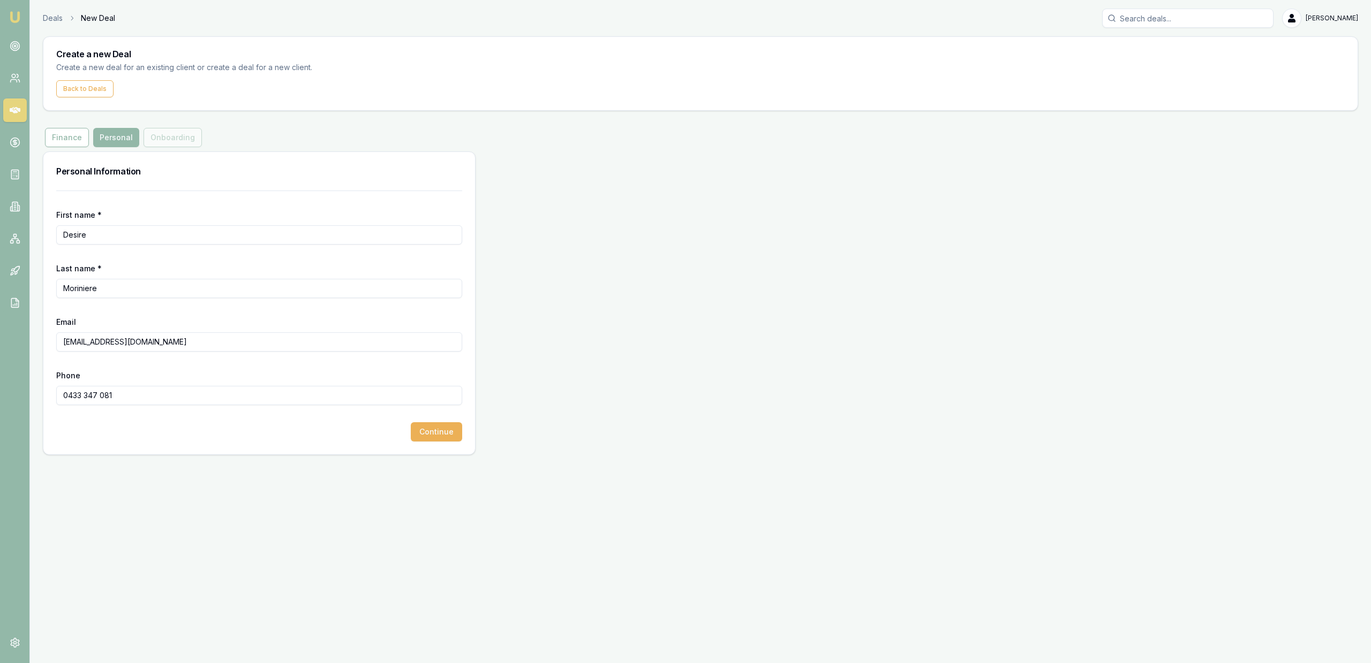
click at [176, 489] on div "Emu Broker Deals New Deal Jackson Fanfulla Toggle Menu Create a new Deal Create…" at bounding box center [685, 331] width 1371 height 663
click at [435, 437] on button "Continue" at bounding box center [436, 431] width 51 height 19
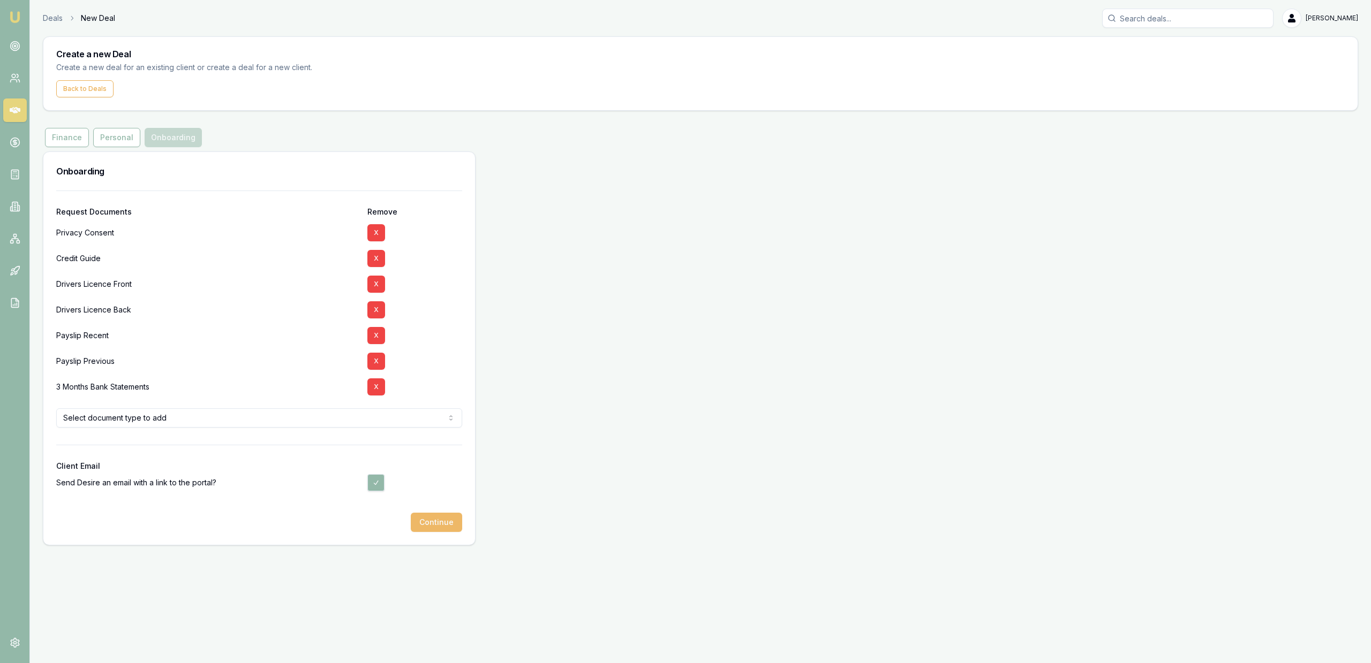
click at [452, 526] on button "Continue" at bounding box center [436, 522] width 51 height 19
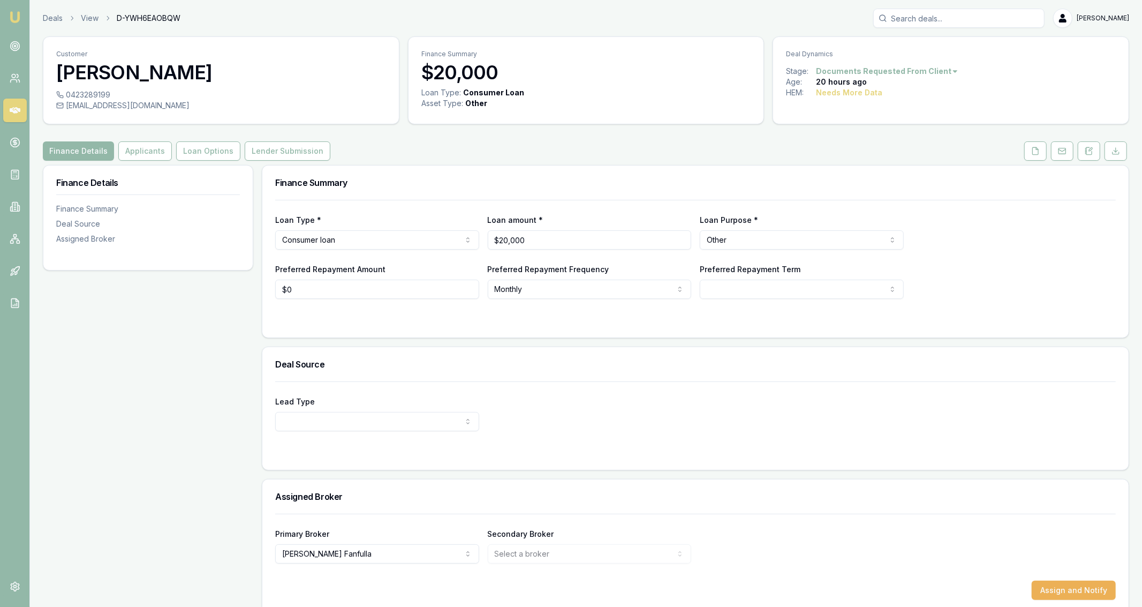
click at [79, 95] on div "0423289199" at bounding box center [221, 94] width 330 height 11
copy div "0423289199"
click at [126, 117] on div "0423289199 vivradke@gmail.com" at bounding box center [221, 106] width 356 height 34
click at [126, 112] on div "0423289199 vivradke@gmail.com" at bounding box center [221, 106] width 356 height 34
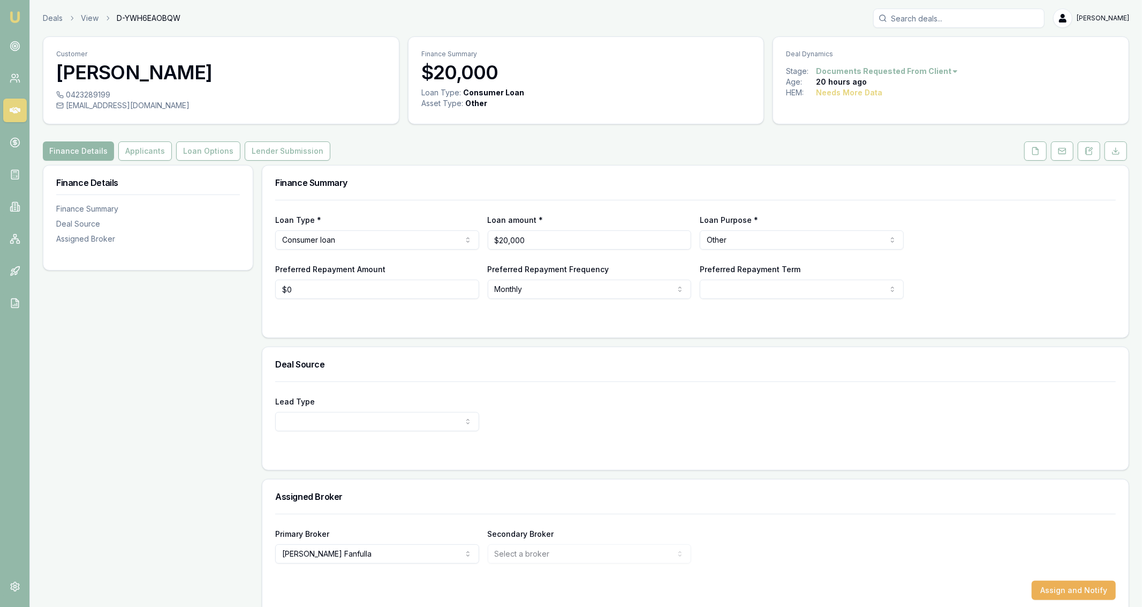
click at [126, 110] on div "vivradke@gmail.com" at bounding box center [221, 105] width 330 height 11
click at [125, 109] on div "vivradke@gmail.com" at bounding box center [221, 105] width 330 height 11
copy icon
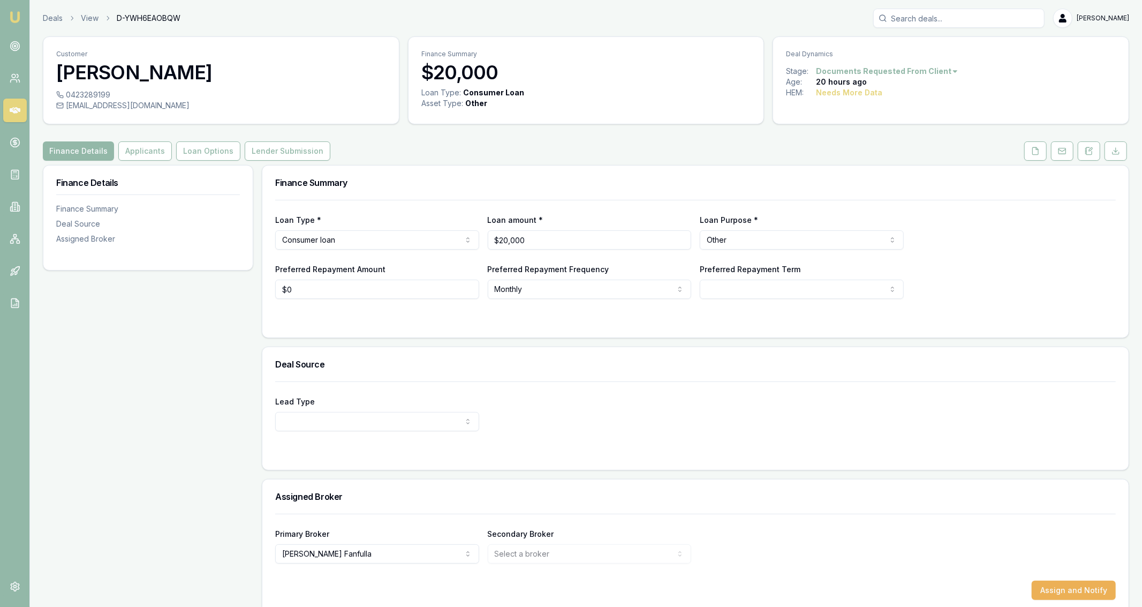
click at [134, 106] on div "vivradke@gmail.com" at bounding box center [221, 105] width 330 height 11
click at [135, 106] on div "vivradke@gmail.com" at bounding box center [221, 105] width 330 height 11
copy icon
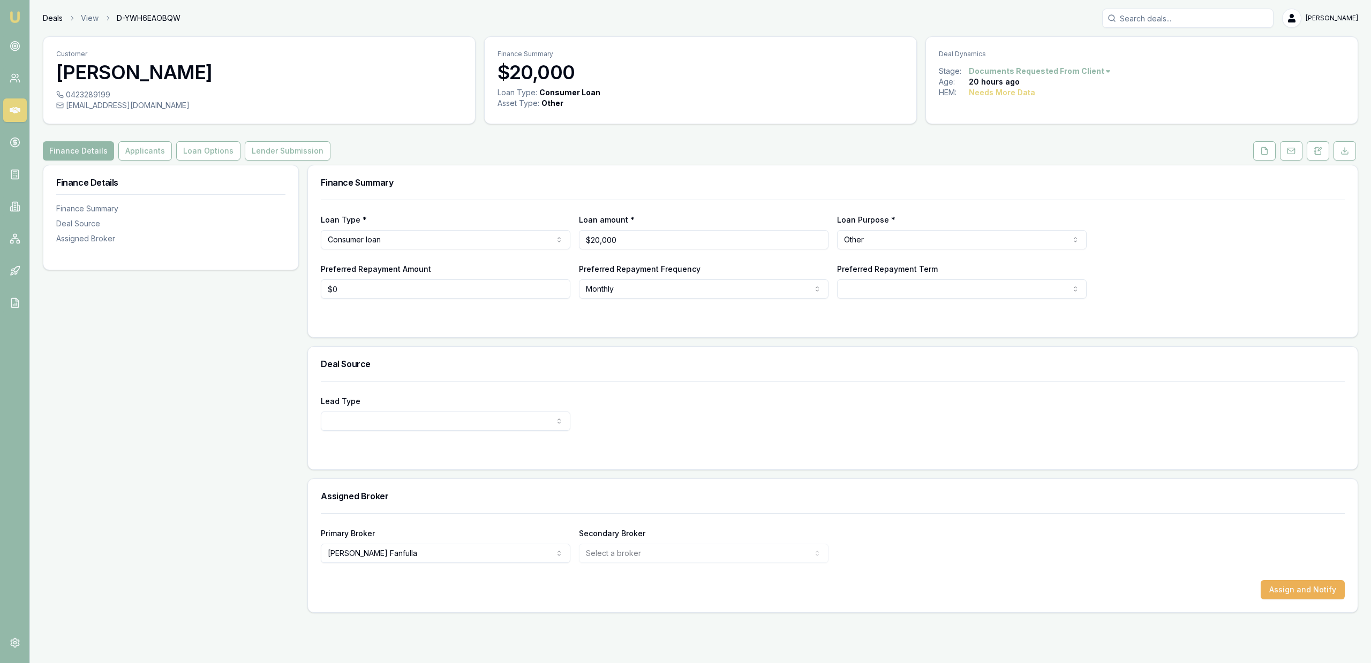
click at [58, 19] on link "Deals" at bounding box center [53, 18] width 20 height 11
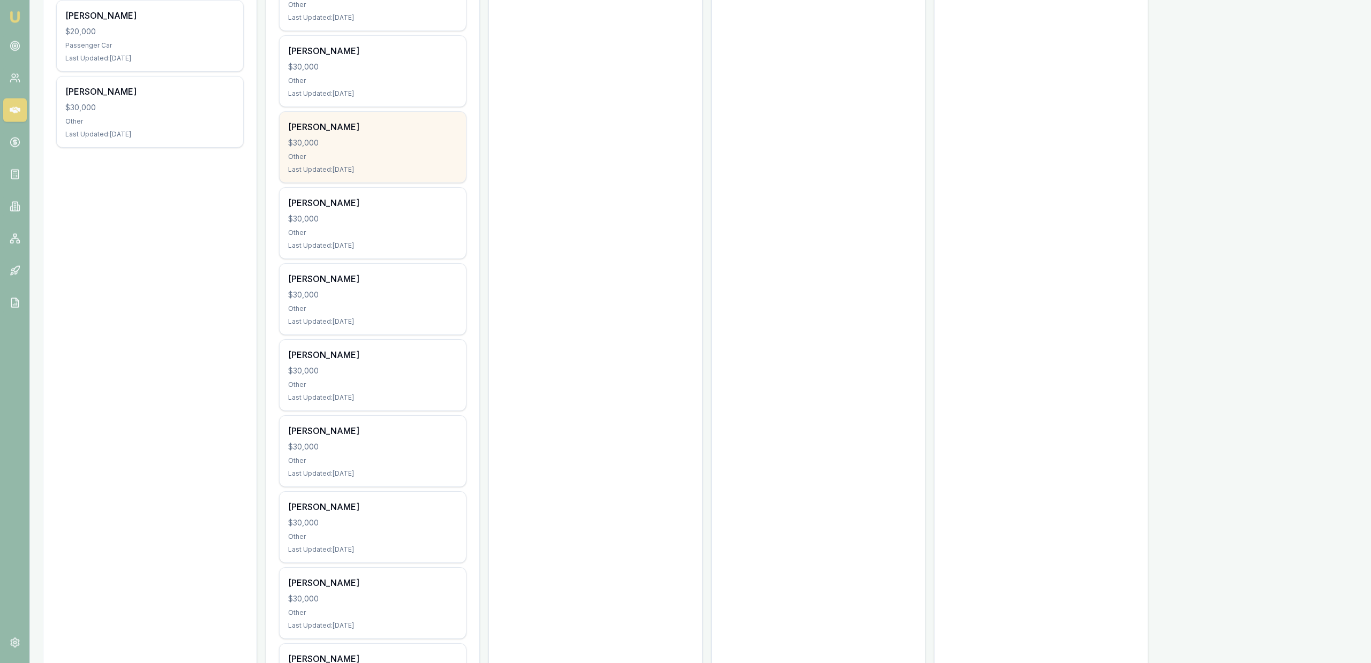
scroll to position [710, 0]
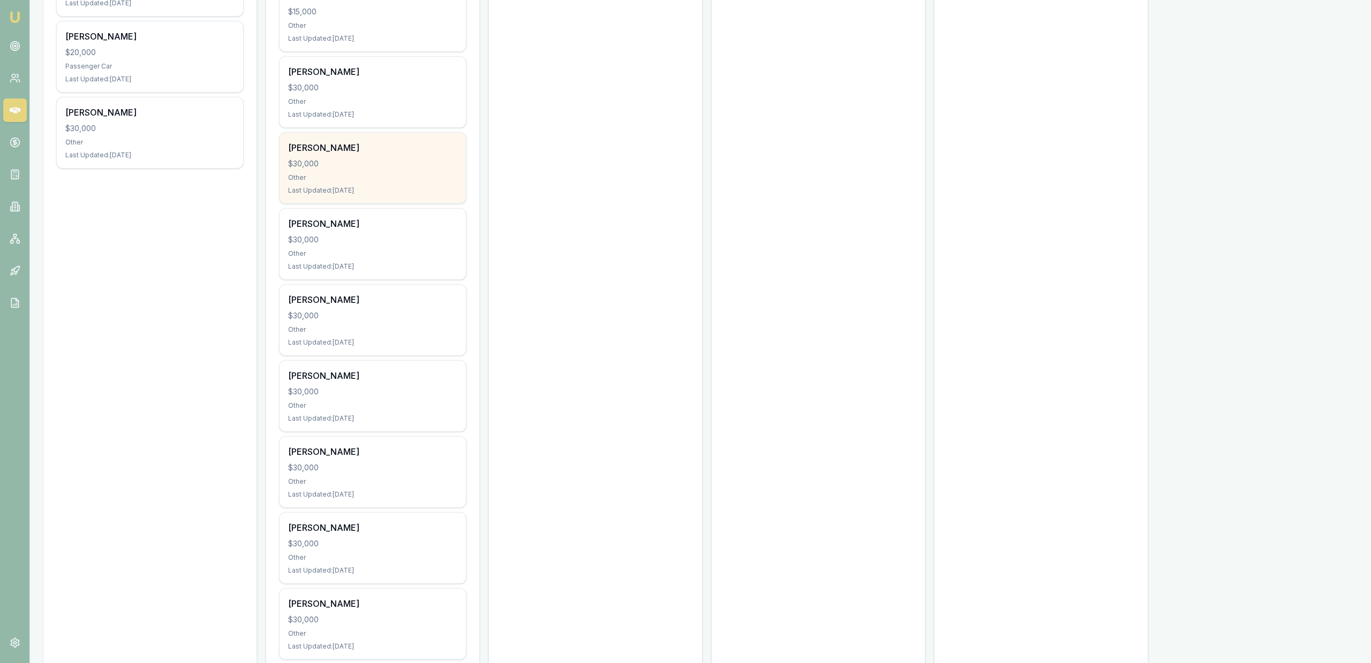
click at [396, 173] on div "Glen Murray $30,000 Other Last Updated: 2 days ago" at bounding box center [373, 168] width 186 height 71
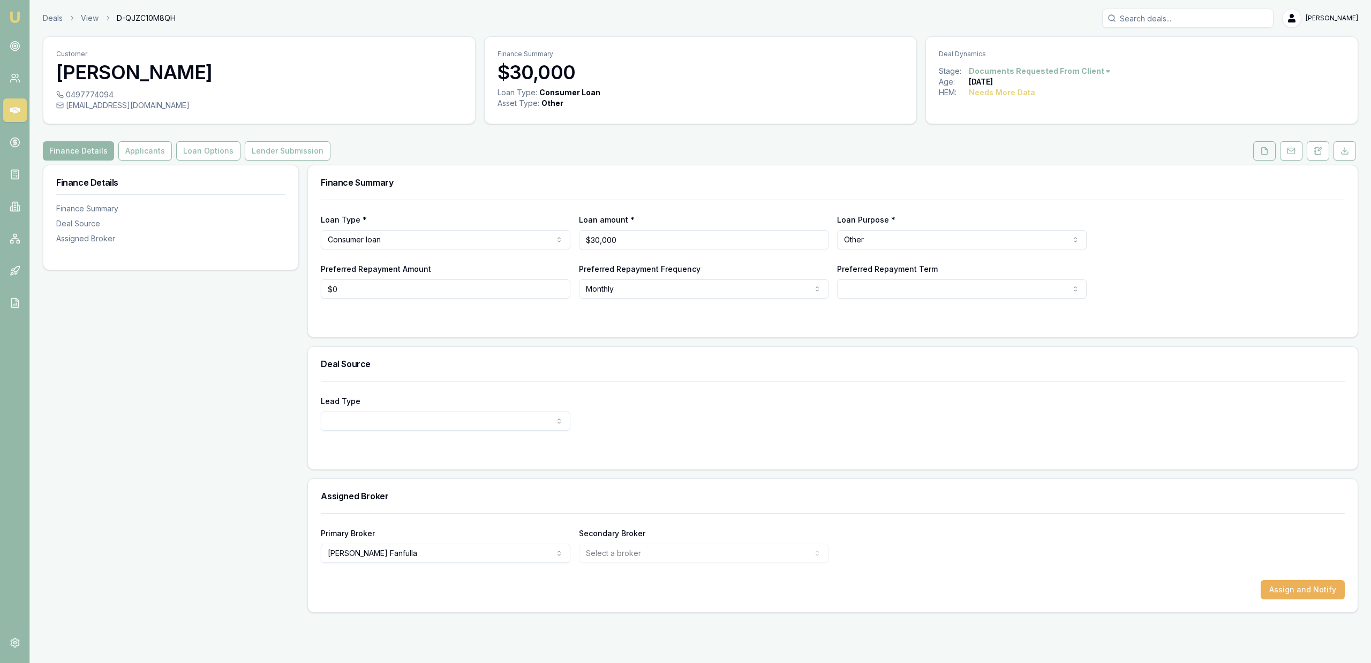
click at [1254, 147] on button at bounding box center [1264, 150] width 22 height 19
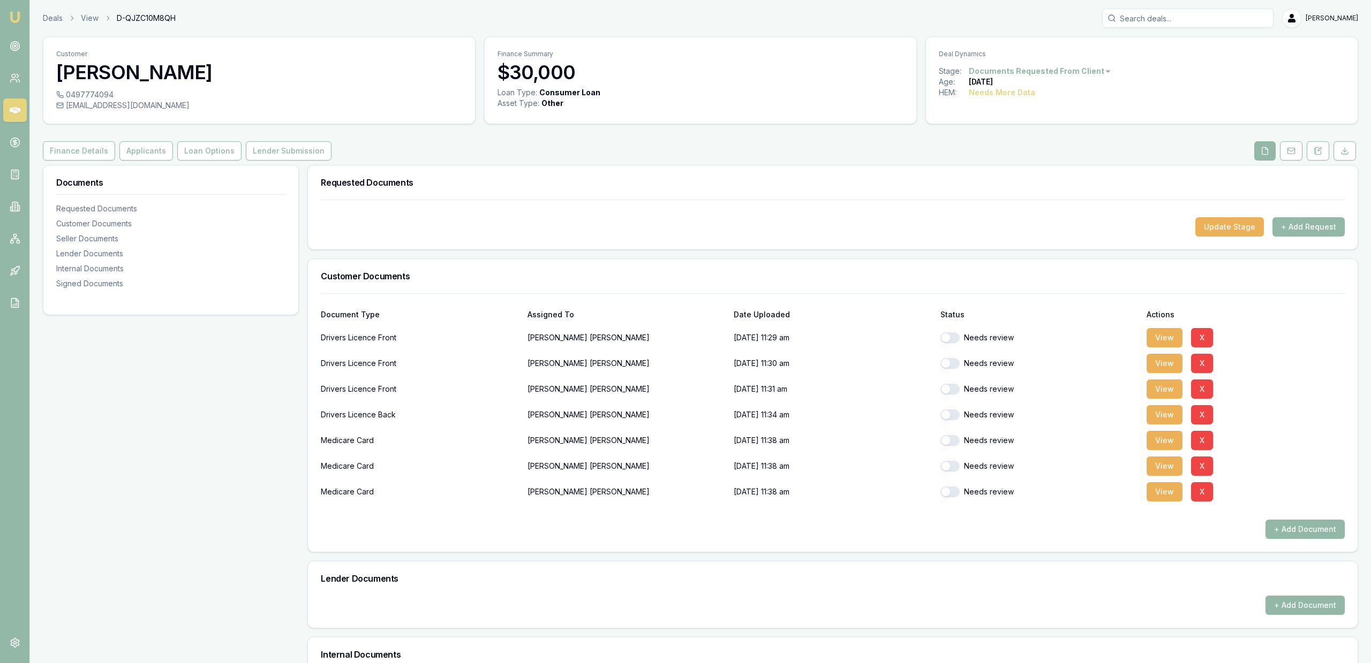
click at [268, 338] on div "Documents Requested Documents Customer Documents Seller Documents Lender Docume…" at bounding box center [171, 522] width 256 height 714
click at [210, 449] on div "Documents Requested Documents Customer Documents Seller Documents Lender Docume…" at bounding box center [171, 522] width 256 height 714
